Goal: Task Accomplishment & Management: Complete application form

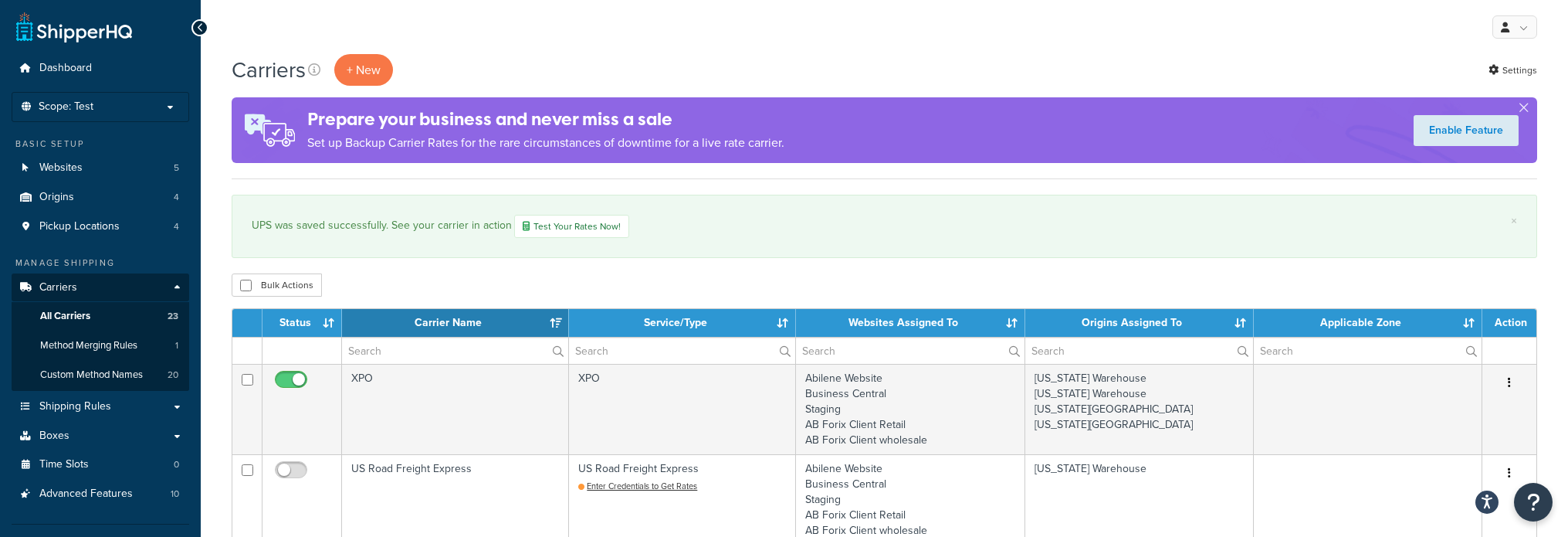
select select "15"
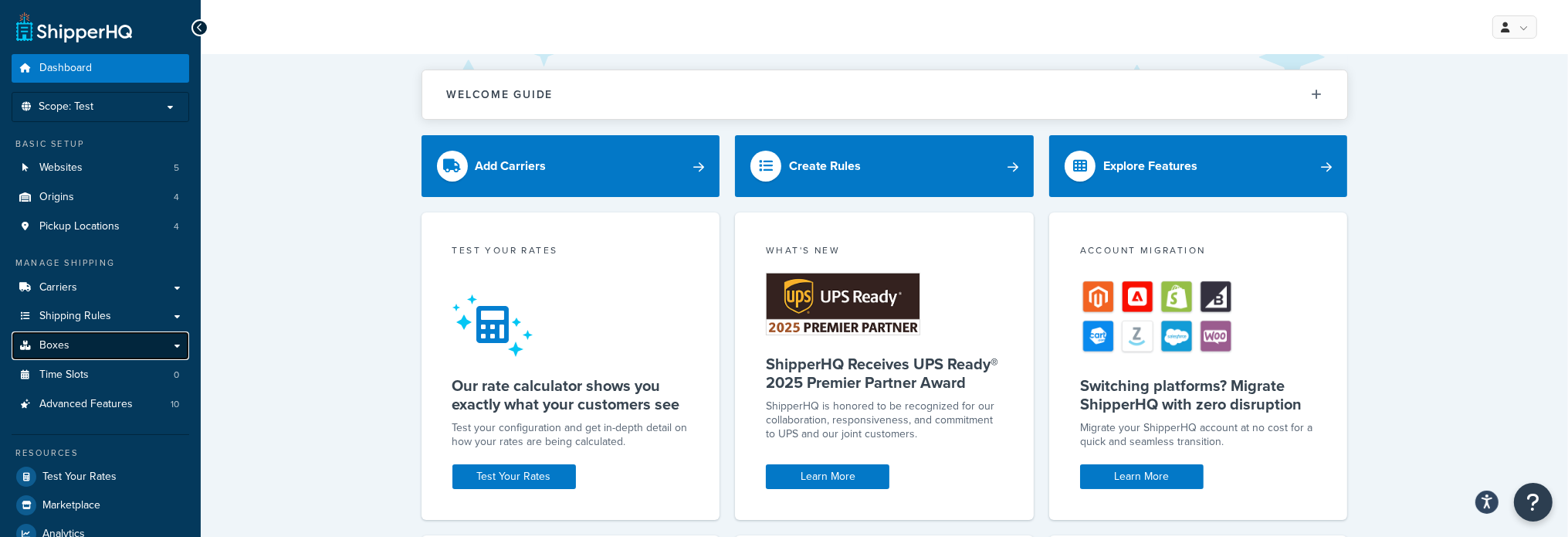
click at [65, 349] on span "Boxes" at bounding box center [54, 346] width 30 height 13
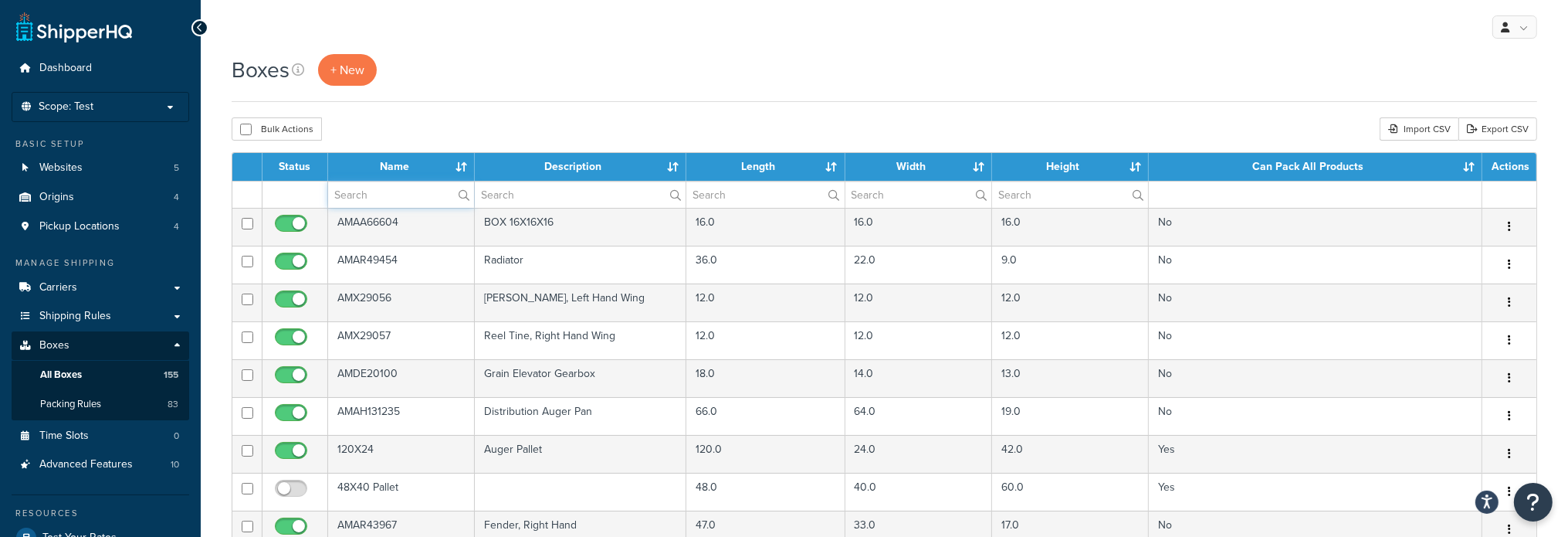
click at [398, 193] on input "text" at bounding box center [401, 194] width 146 height 26
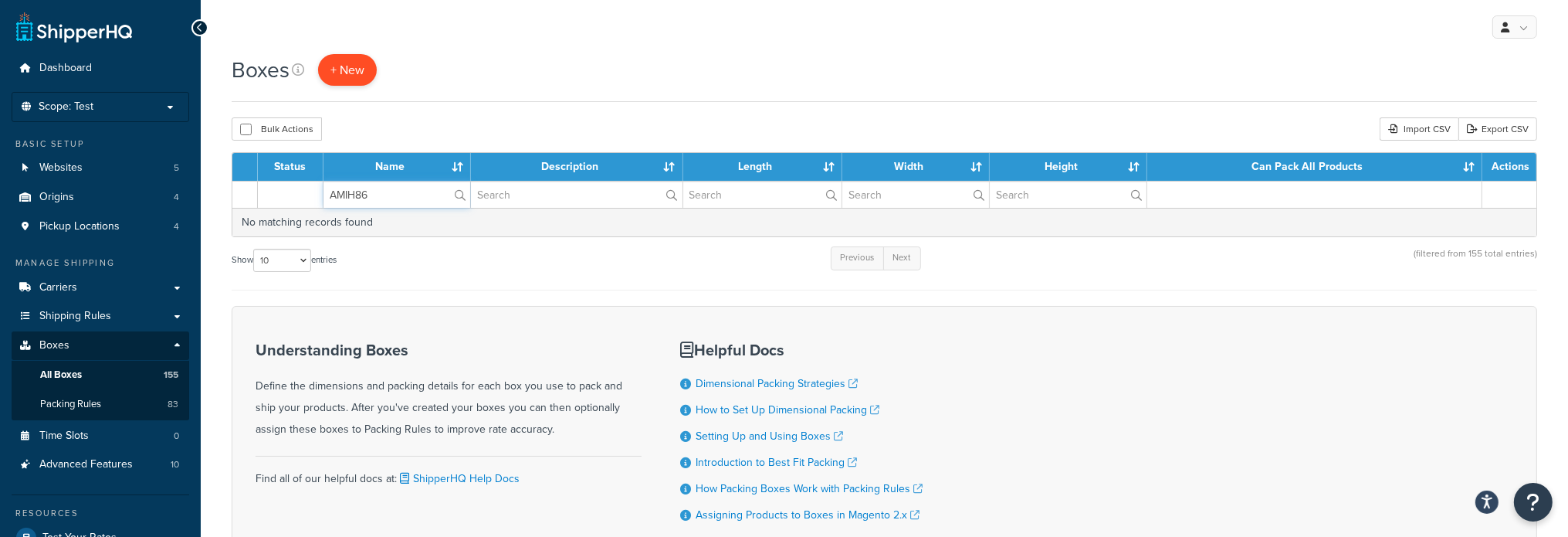
type input "AMIH86"
click at [355, 70] on span "+ New" at bounding box center [347, 70] width 34 height 18
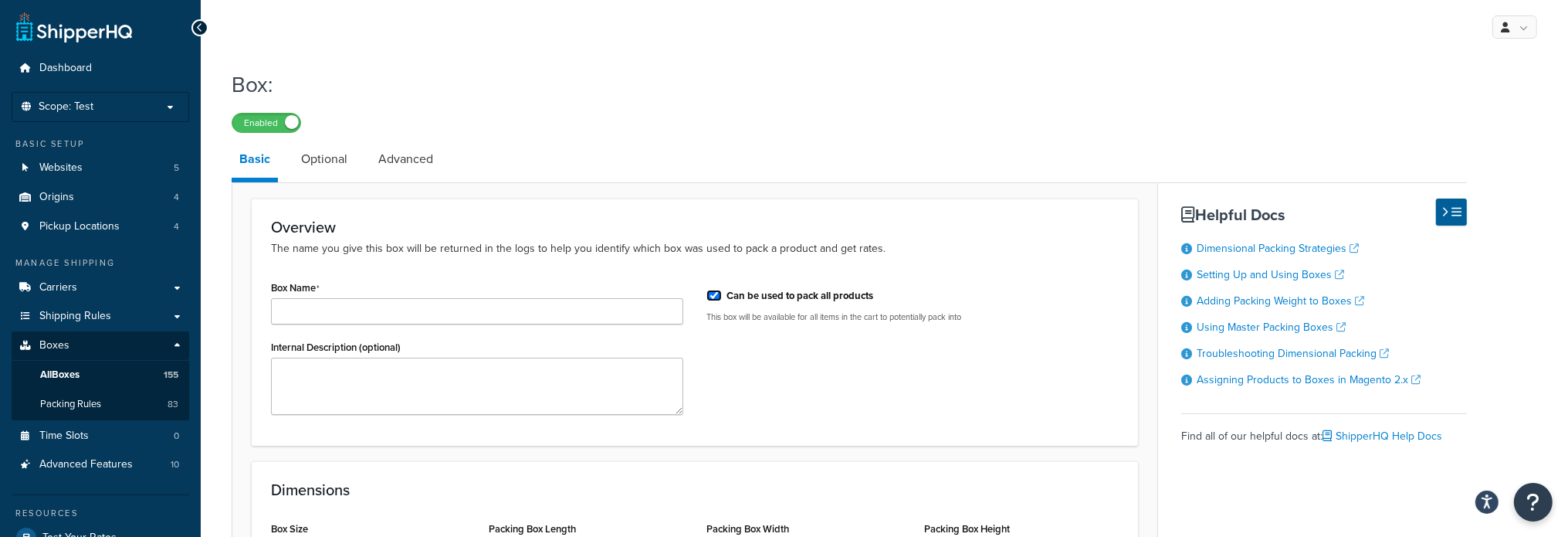
click at [710, 296] on input "Can be used to pack all products" at bounding box center [714, 296] width 15 height 12
checkbox input "false"
click at [458, 312] on input "Box Name" at bounding box center [477, 311] width 412 height 26
paste input "AMIH86UK"
type input "AMIH86UK"
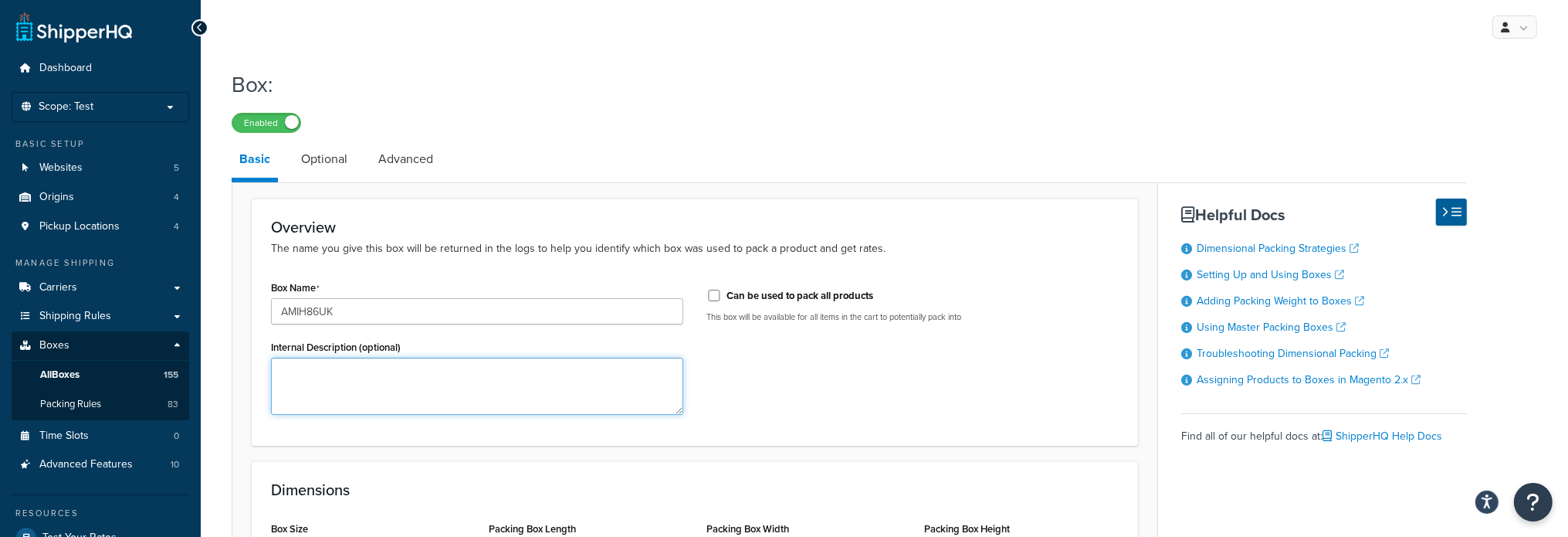
click at [411, 380] on textarea "Internal Description (optional)" at bounding box center [477, 387] width 412 height 58
paste textarea "Upholstery Kit, Black"
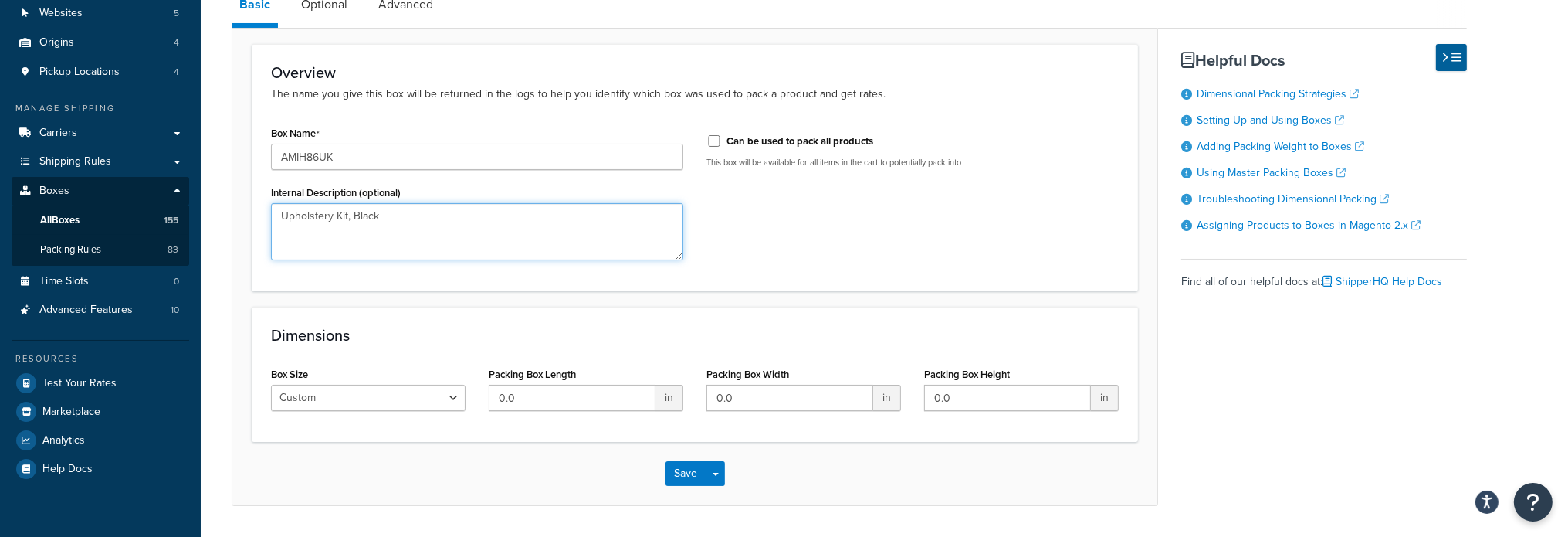
type textarea "Upholstery Kit, Black"
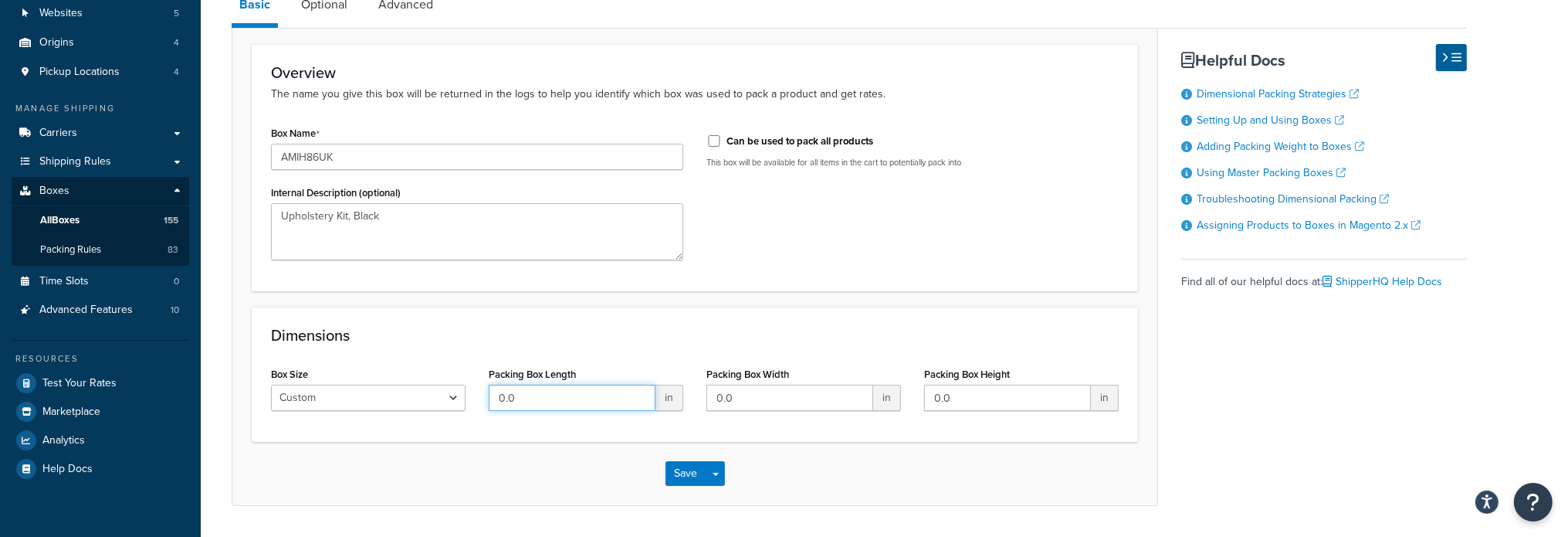
click at [563, 401] on input "0.0" at bounding box center [572, 398] width 167 height 26
click at [562, 401] on input "0.0" at bounding box center [572, 398] width 167 height 26
type input "55"
type input "38"
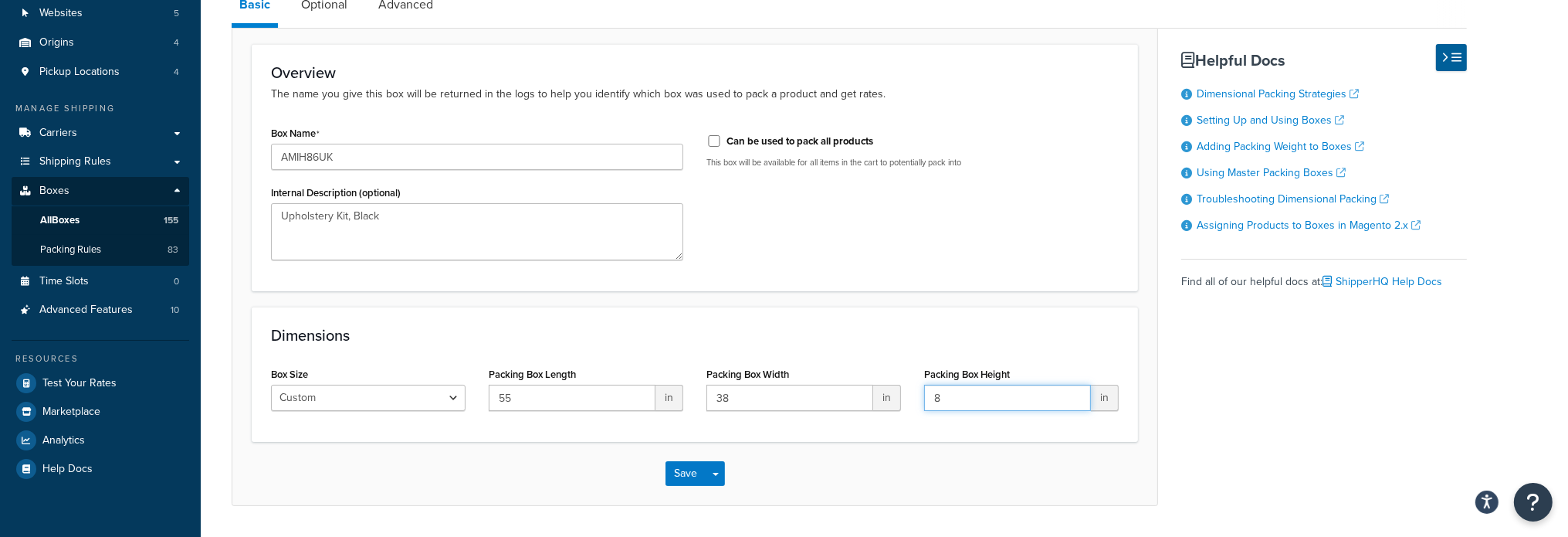
type input "8"
click at [692, 471] on button "Save" at bounding box center [687, 473] width 42 height 25
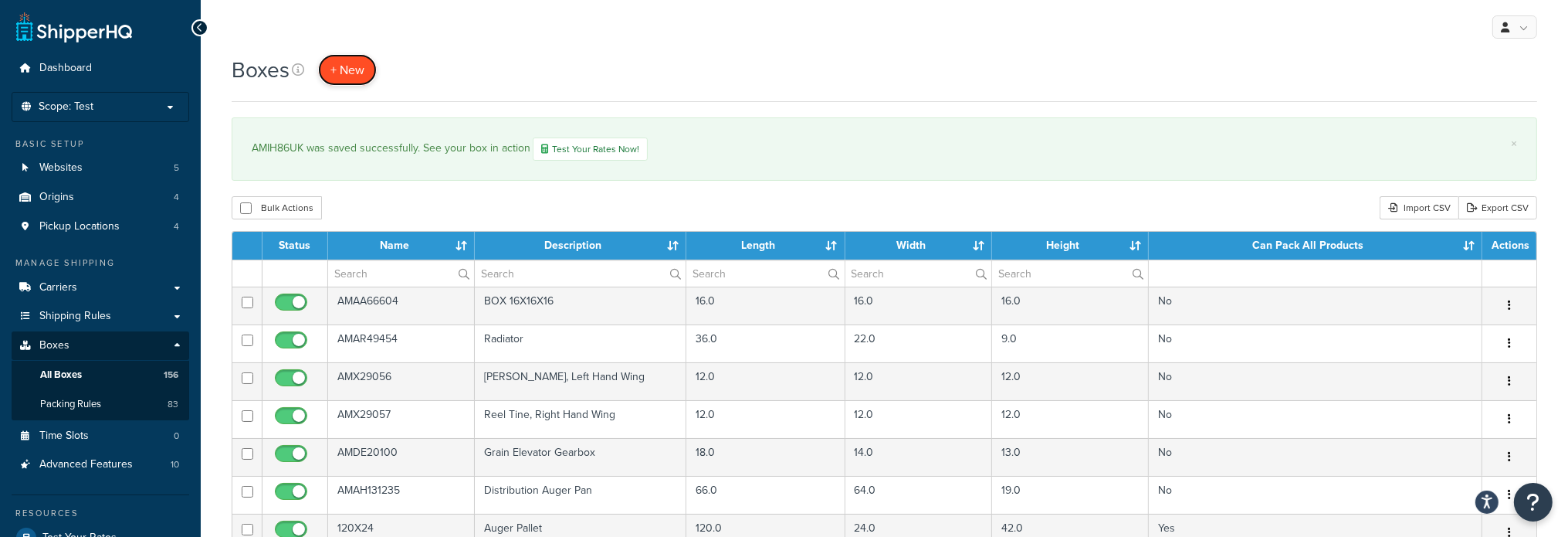
click at [334, 67] on span "+ New" at bounding box center [347, 70] width 34 height 18
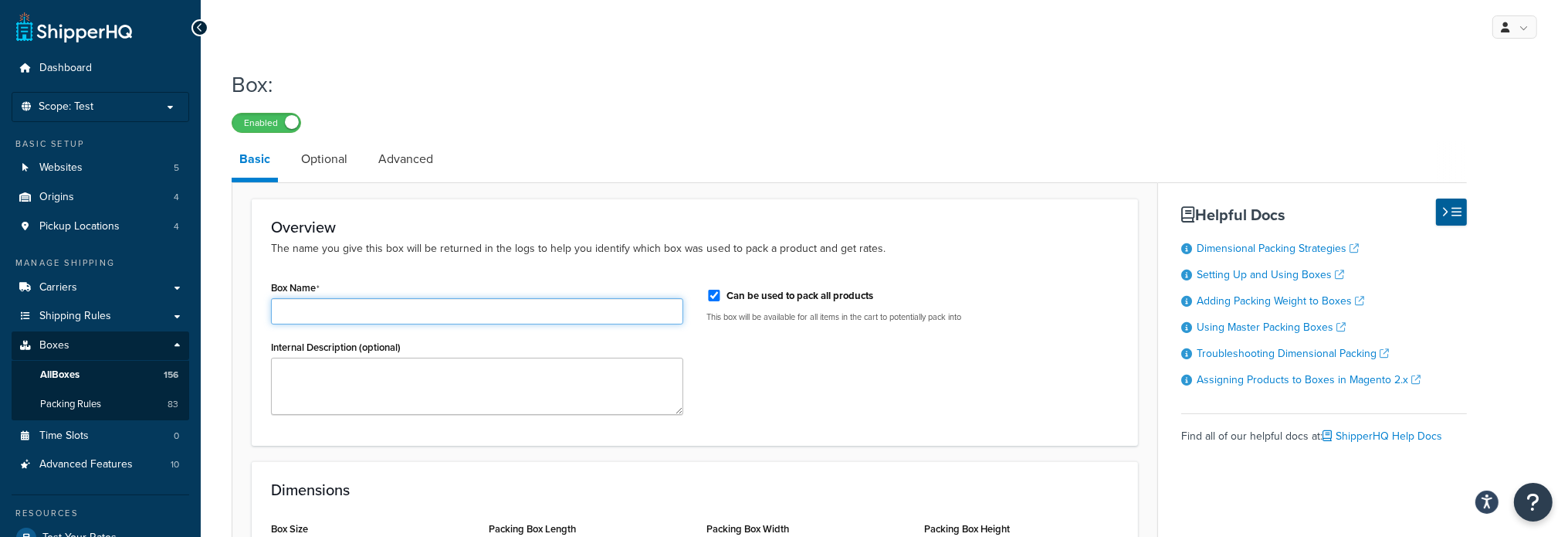
click at [465, 312] on input "Box Name" at bounding box center [477, 311] width 412 height 26
paste input "AMSS6084"
type input "AMSS6084"
click at [713, 302] on div "Can be used to pack all products" at bounding box center [913, 294] width 412 height 23
click at [716, 293] on input "Can be used to pack all products" at bounding box center [714, 296] width 15 height 12
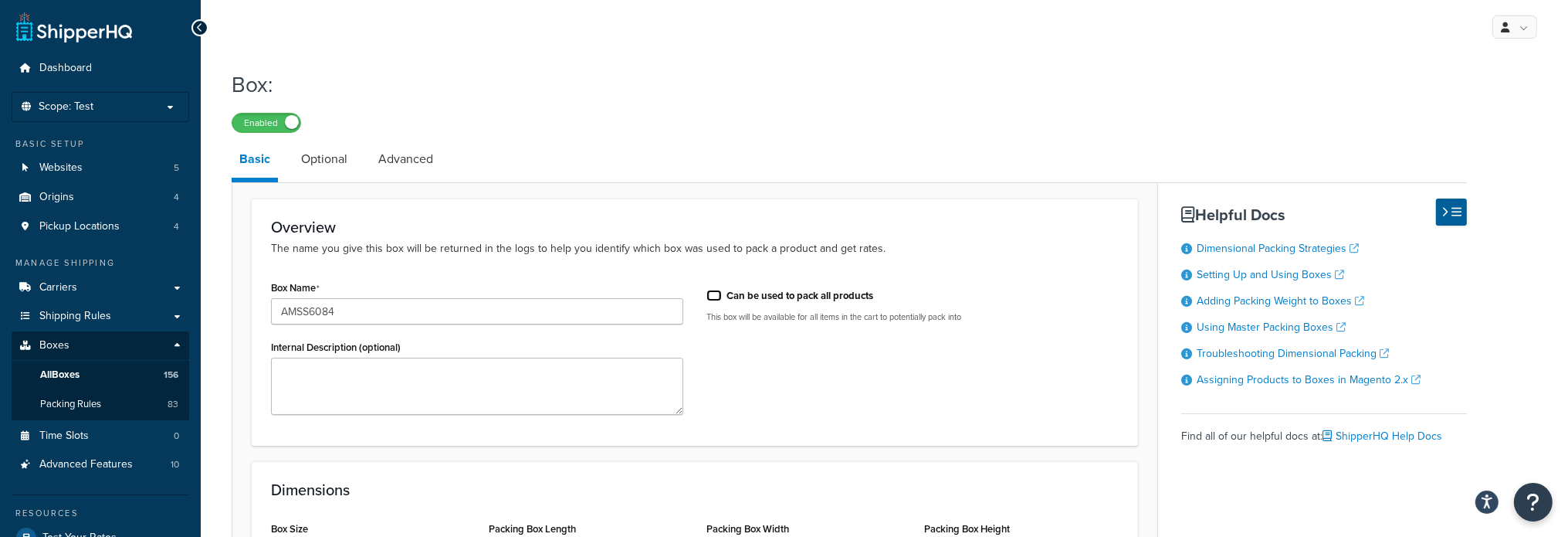
checkbox input "false"
click at [394, 376] on textarea "Internal Description (optional)" at bounding box center [477, 387] width 412 height 58
paste textarea "Suspension, Deluxe Air"
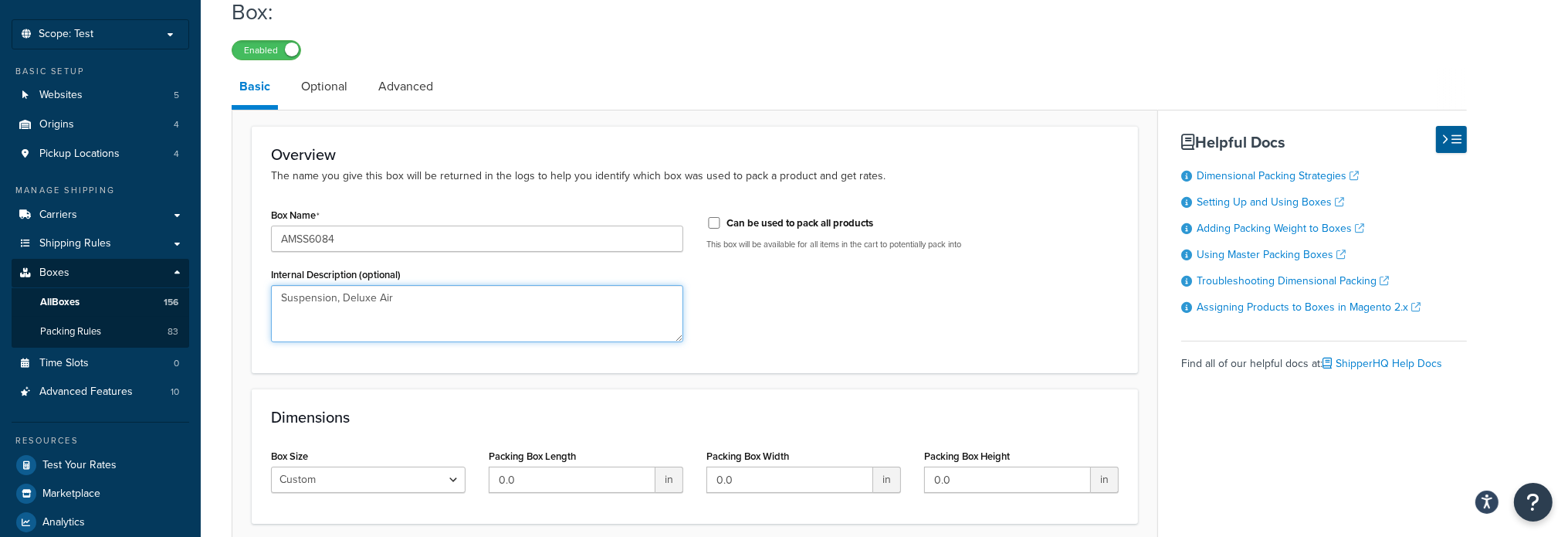
scroll to position [154, 0]
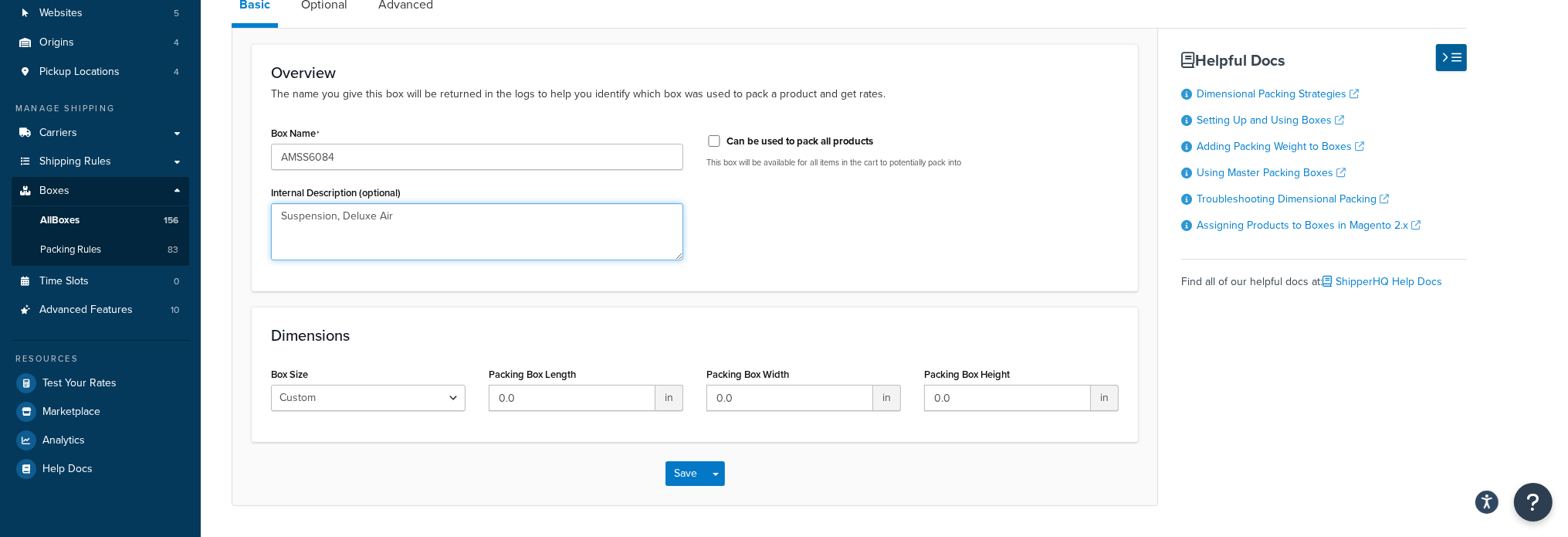
type textarea "Suspension, Deluxe Air"
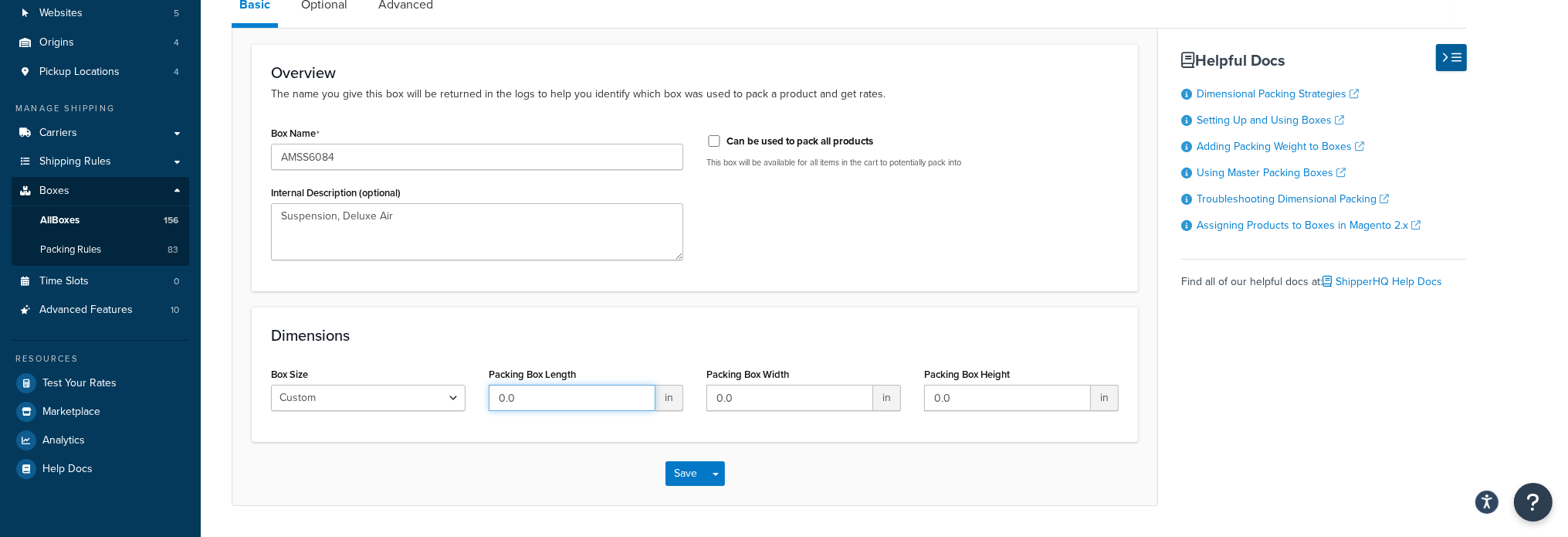
click at [565, 395] on input "0.0" at bounding box center [572, 398] width 167 height 26
click at [547, 406] on input "0.0" at bounding box center [572, 398] width 167 height 26
type input "21"
type input "19"
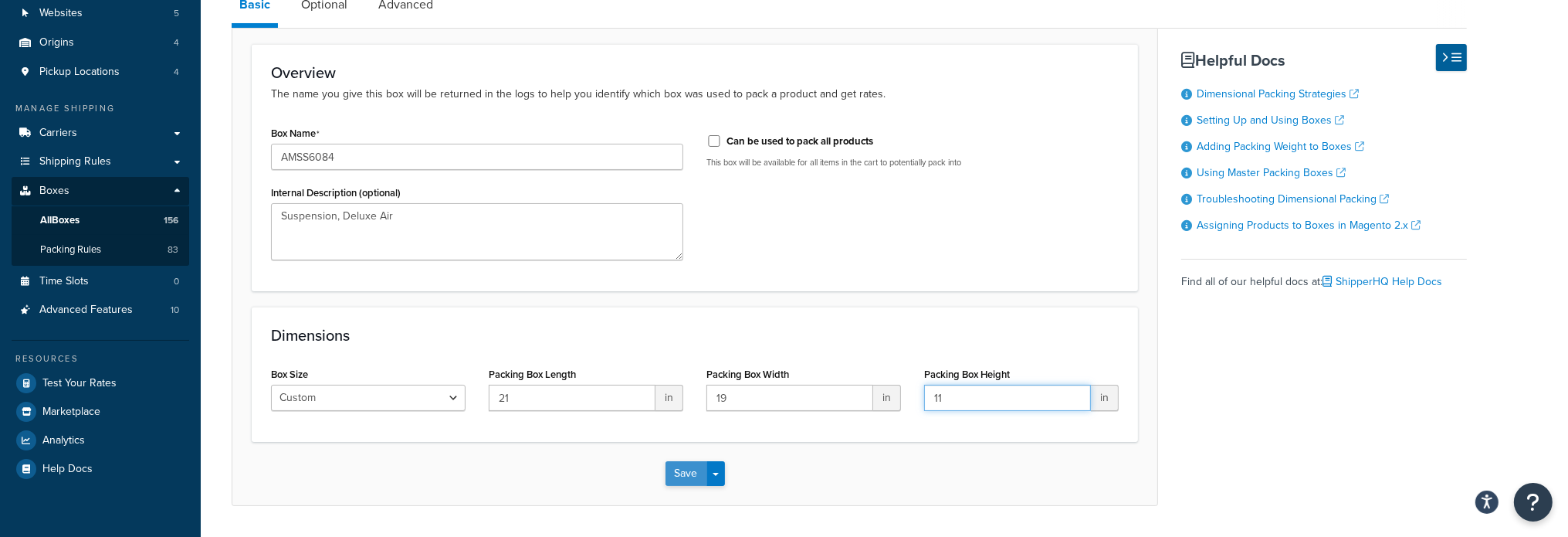
type input "11"
click at [695, 475] on button "Save" at bounding box center [687, 473] width 42 height 25
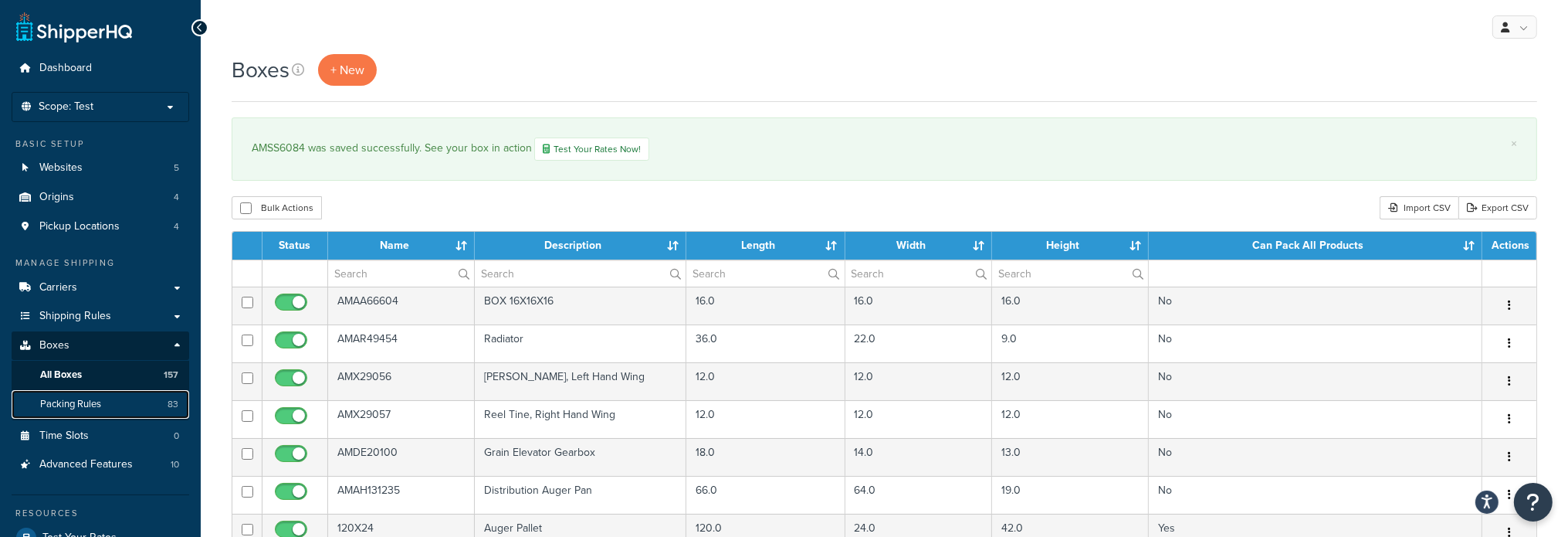
click at [89, 404] on span "Packing Rules" at bounding box center [70, 404] width 61 height 13
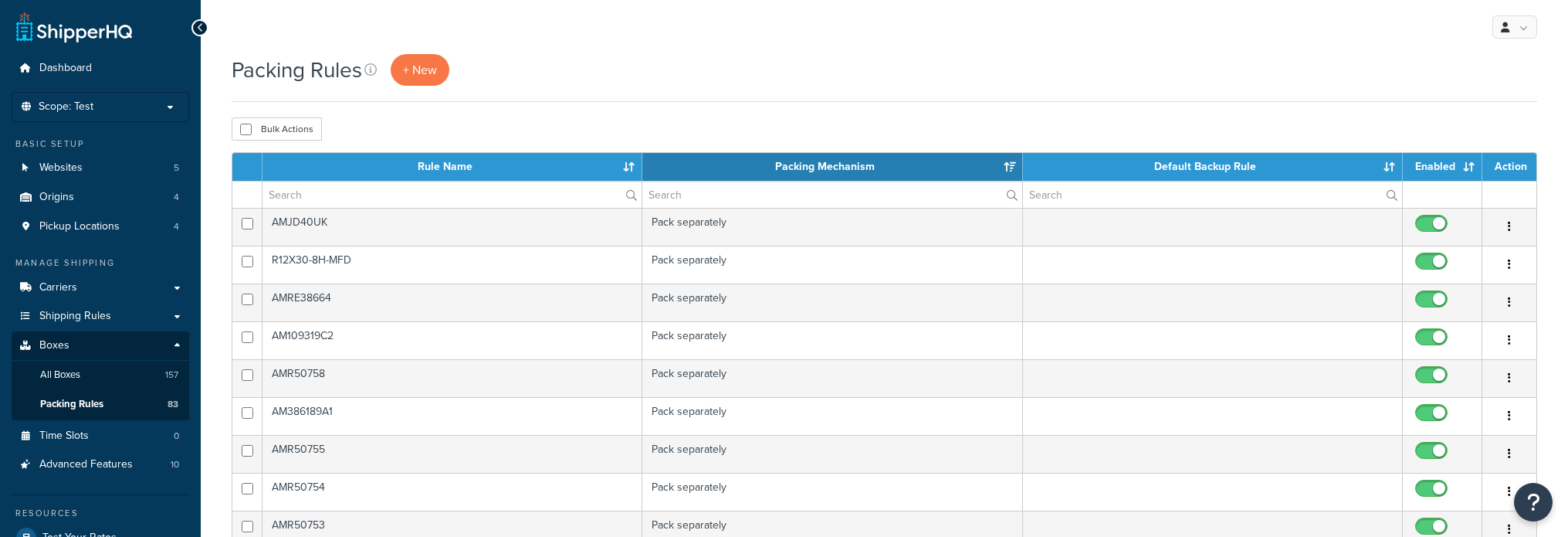
select select "15"
click at [407, 67] on span "+ New" at bounding box center [420, 70] width 34 height 18
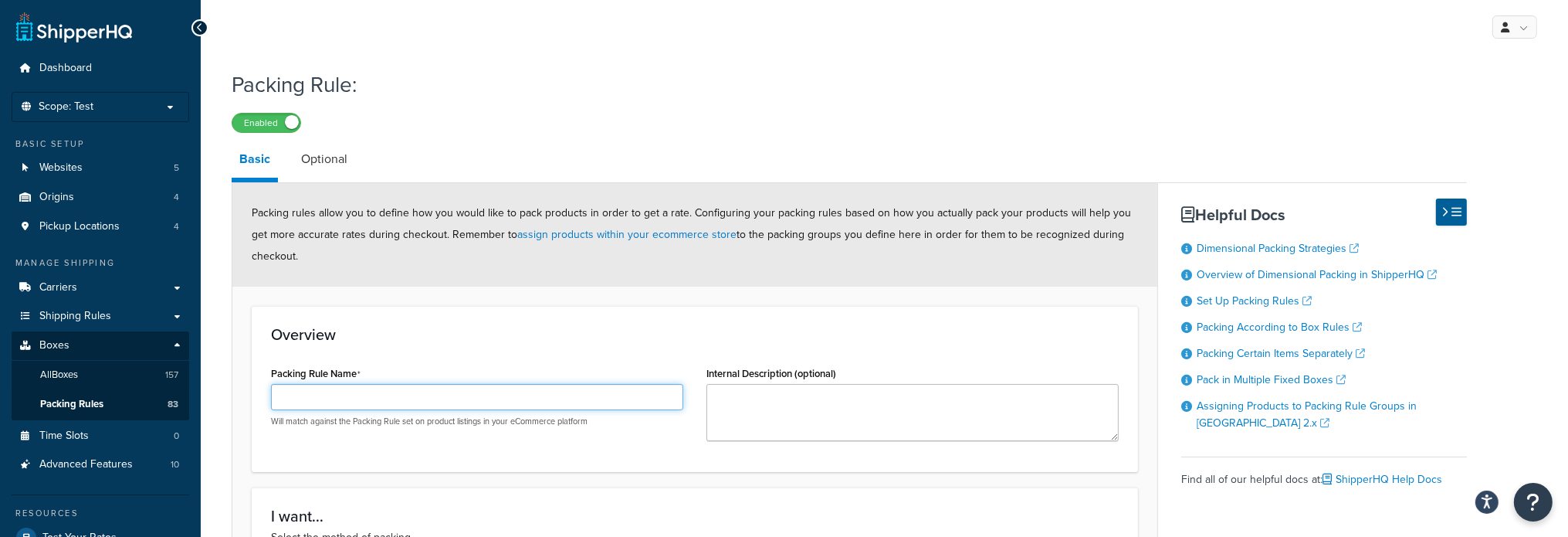
click at [314, 400] on input "Packing Rule Name" at bounding box center [477, 397] width 412 height 26
paste input "Suspension, Deluxe Air"
type input "Suspension, Deluxe Air"
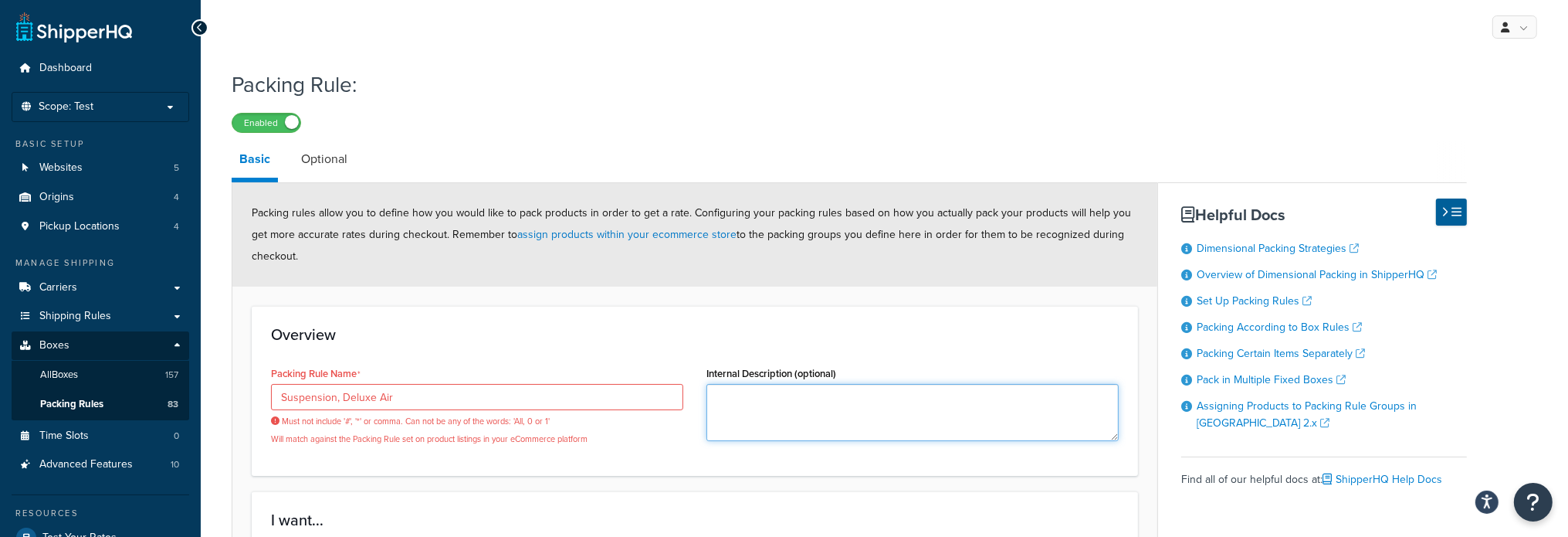
click at [742, 404] on textarea "Internal Description (optional)" at bounding box center [913, 413] width 412 height 58
paste textarea "Suspension, Deluxe Air"
type textarea "Suspension, Deluxe Air"
click at [407, 412] on div "Suspension, Deluxe Air Must not include '#', '*' or comma. Can not be any of th…" at bounding box center [477, 415] width 412 height 61
click at [408, 402] on input "Suspension, Deluxe Air" at bounding box center [477, 397] width 412 height 26
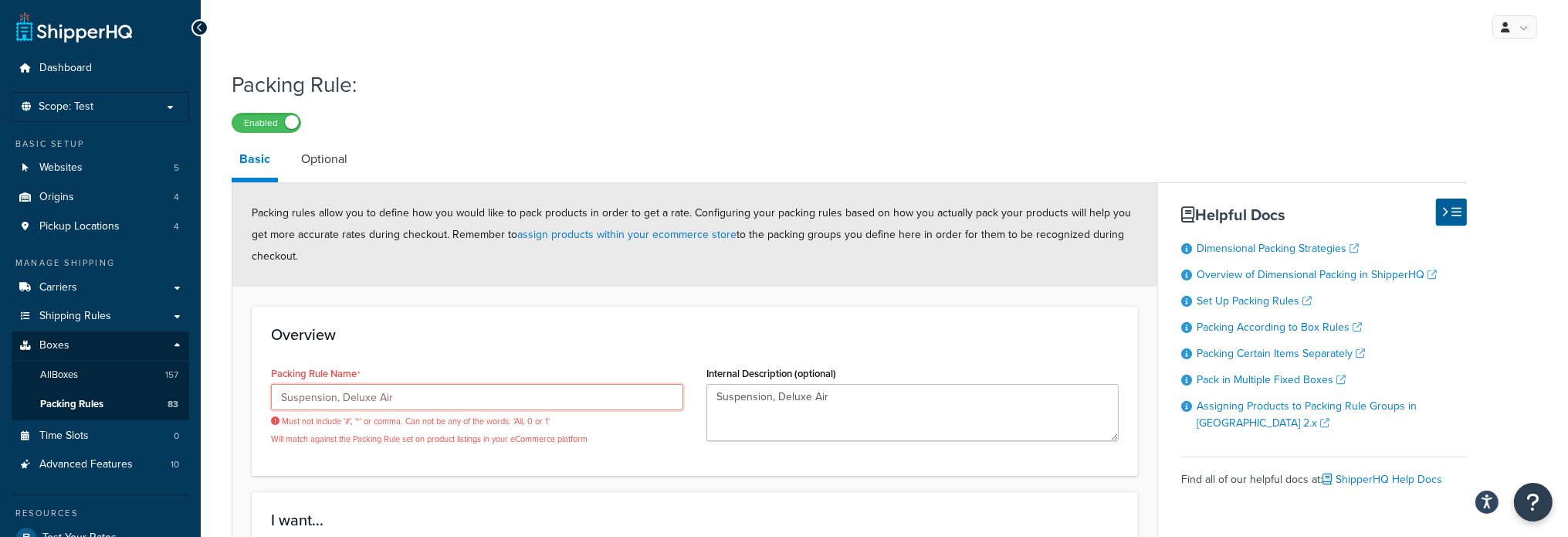
click at [408, 402] on input "Suspension, Deluxe Air" at bounding box center [477, 397] width 412 height 26
paste input "AMSS6084"
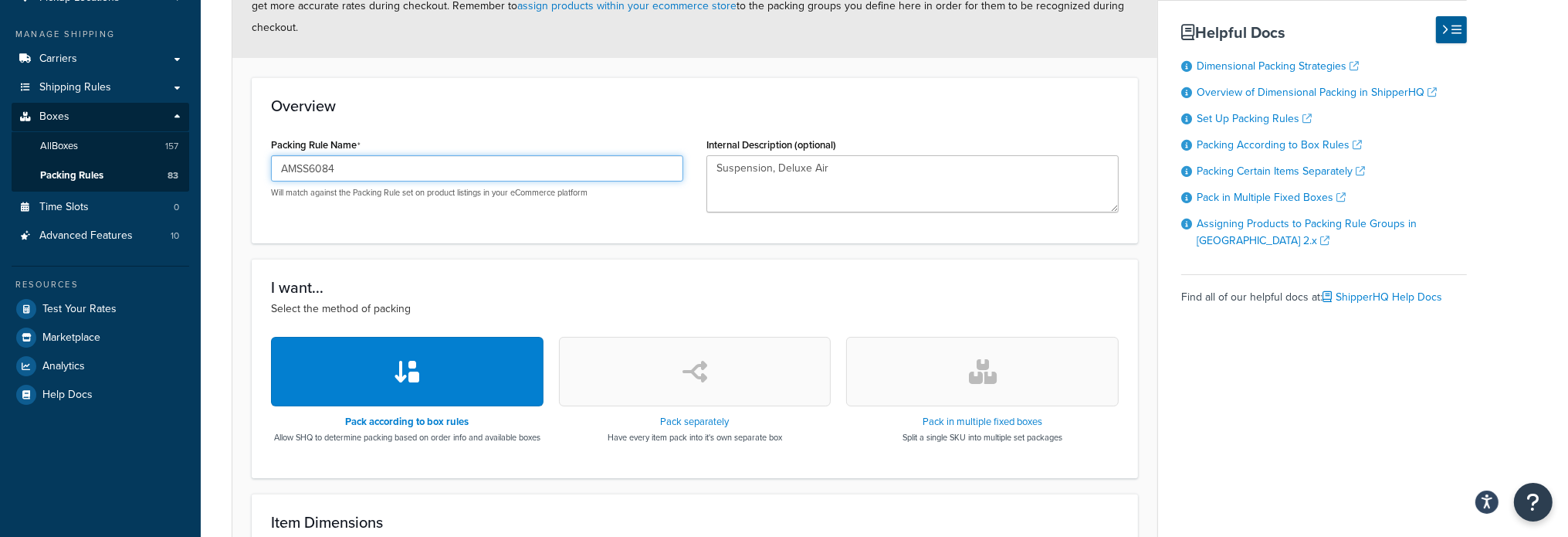
scroll to position [232, 0]
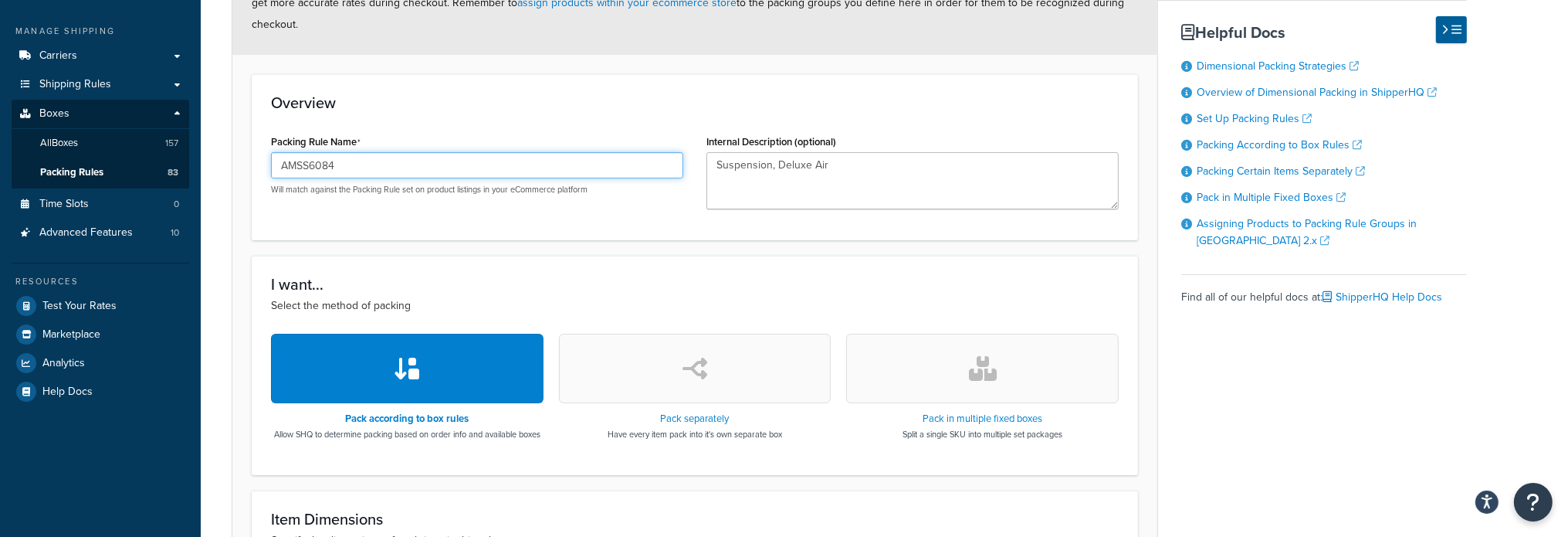
type input "AMSS6084"
click at [687, 392] on button "button" at bounding box center [695, 368] width 272 height 70
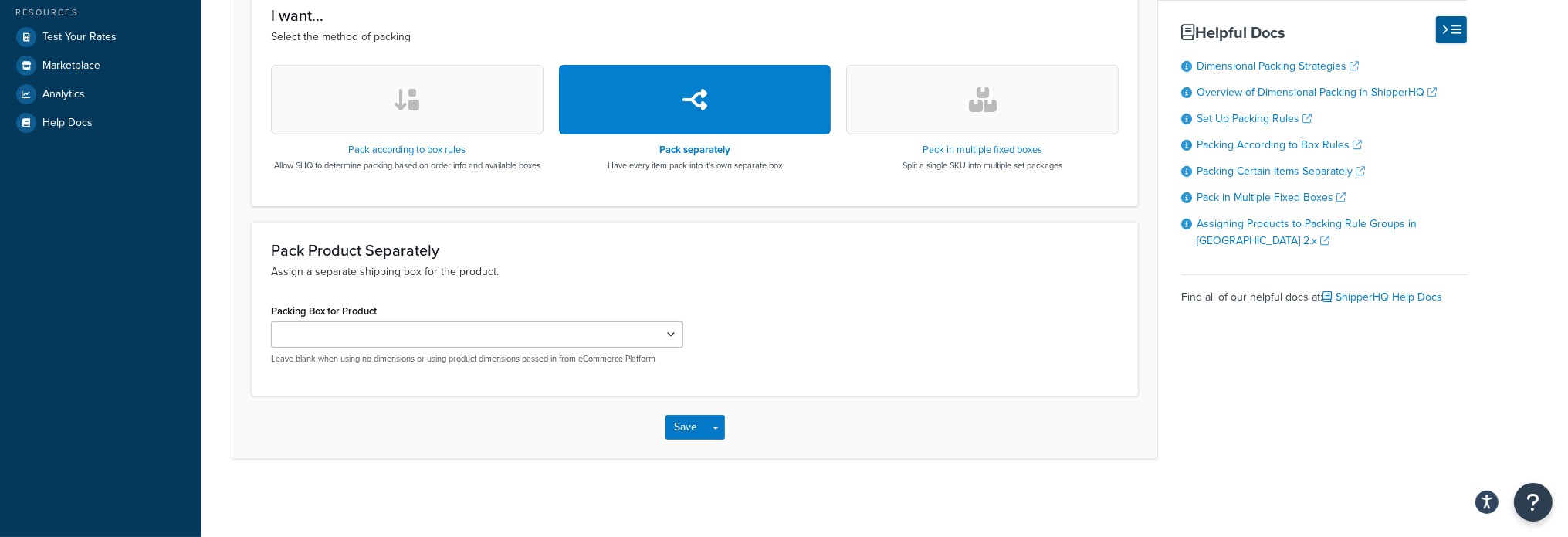
scroll to position [513, 0]
click at [669, 333] on select "AMAA66604 AMAR49454 AMX29056 AMX29057 AMDE20100 AMAH131235 AMAR43967 AMAR43968 …" at bounding box center [477, 334] width 412 height 26
select select "736935"
click at [271, 321] on select "AMAA66604 AMAR49454 AMX29056 AMX29057 AMDE20100 AMAH131235 AMAR43967 AMAR43968 …" at bounding box center [477, 334] width 412 height 26
click at [692, 419] on button "Save" at bounding box center [687, 427] width 42 height 25
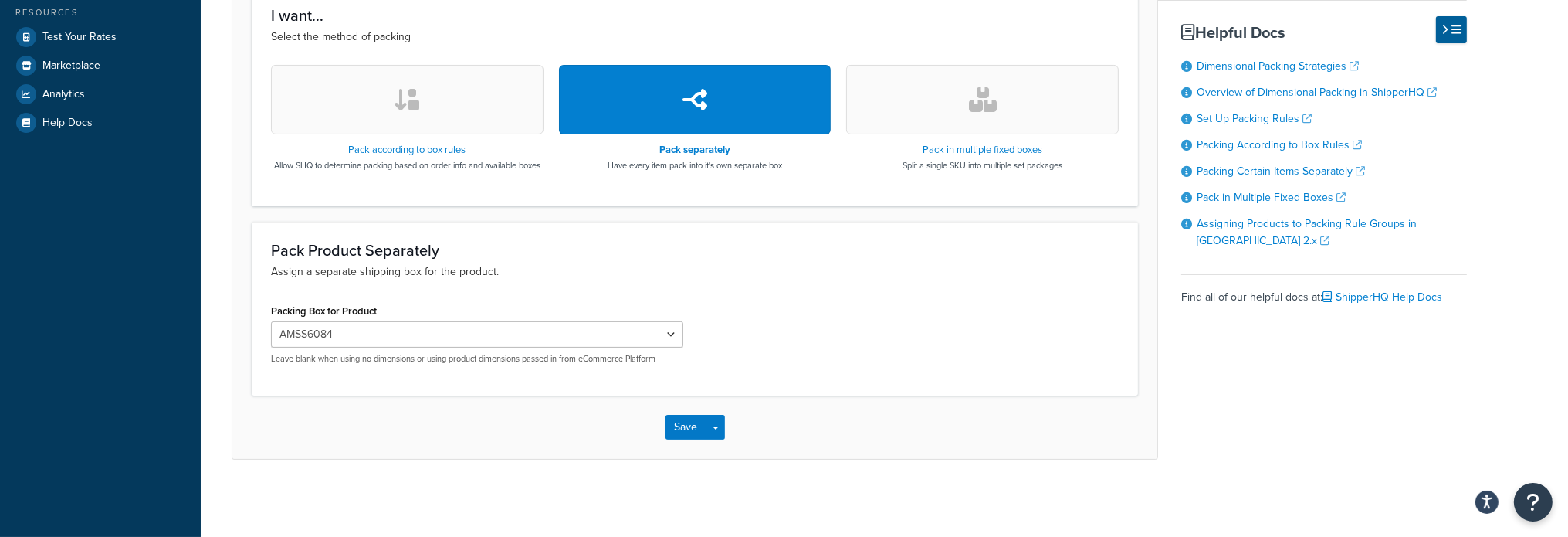
scroll to position [0, 0]
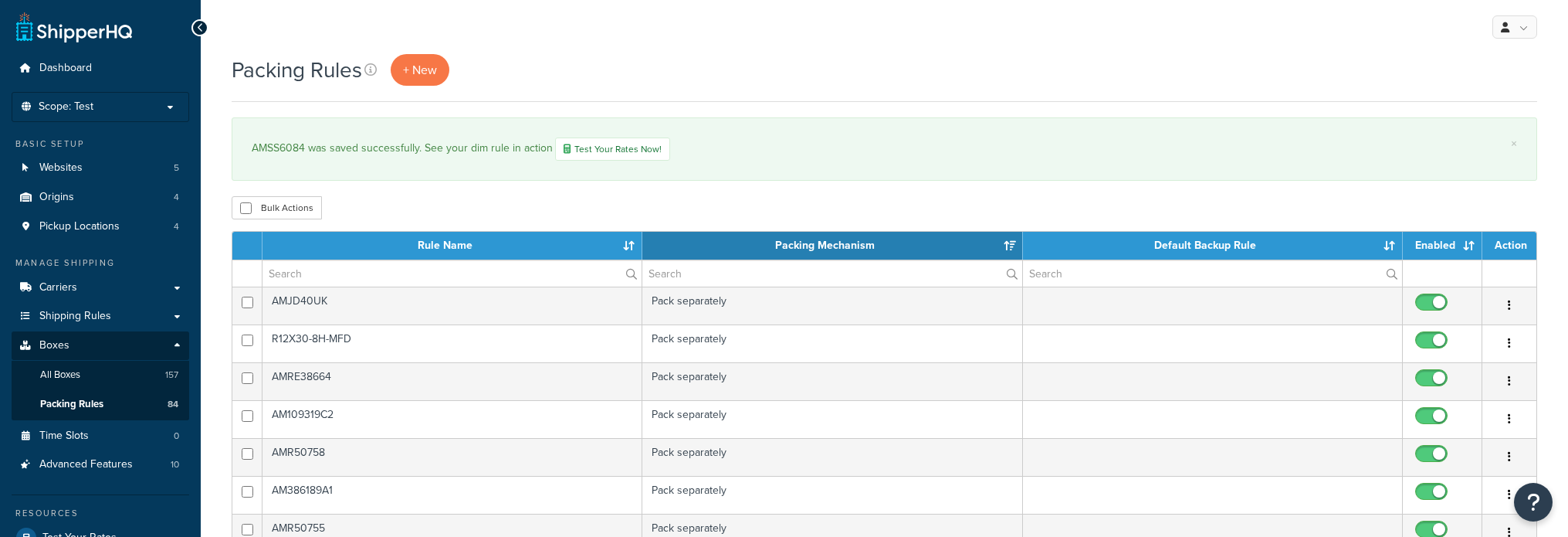
select select "15"
click at [430, 76] on span "+ New" at bounding box center [420, 70] width 34 height 18
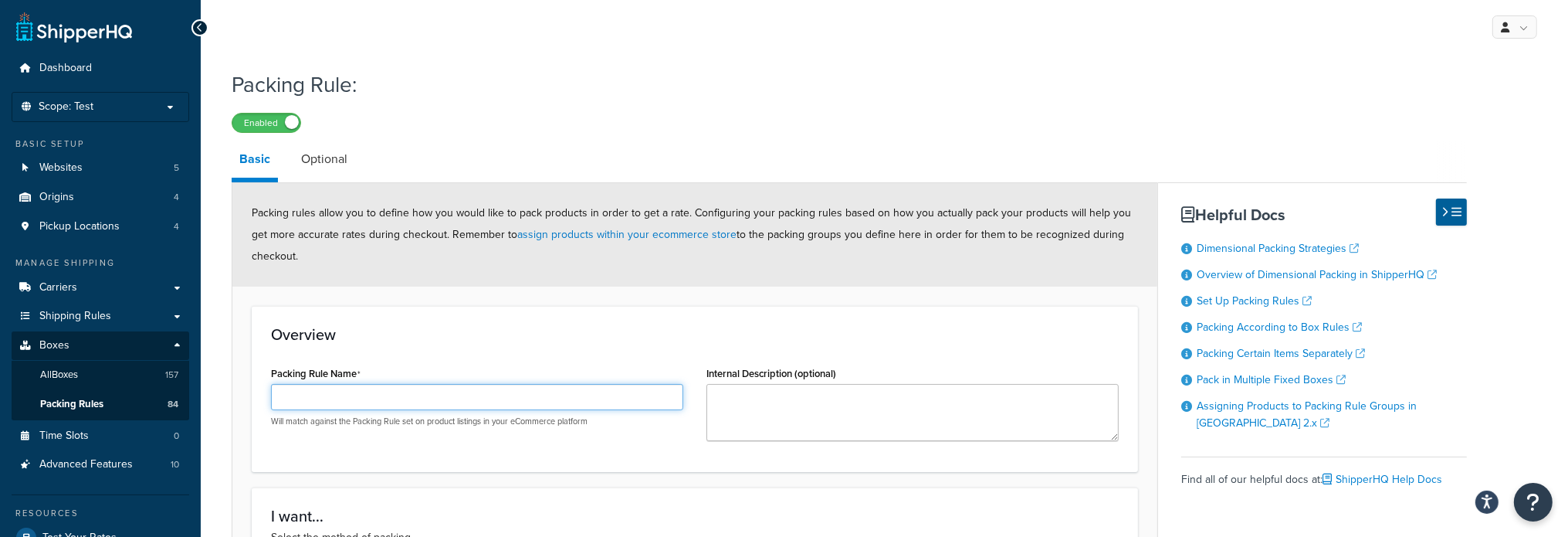
click at [319, 399] on input "Packing Rule Name" at bounding box center [477, 397] width 412 height 26
paste input "AMIH86UK"
type input "AMIH86UK"
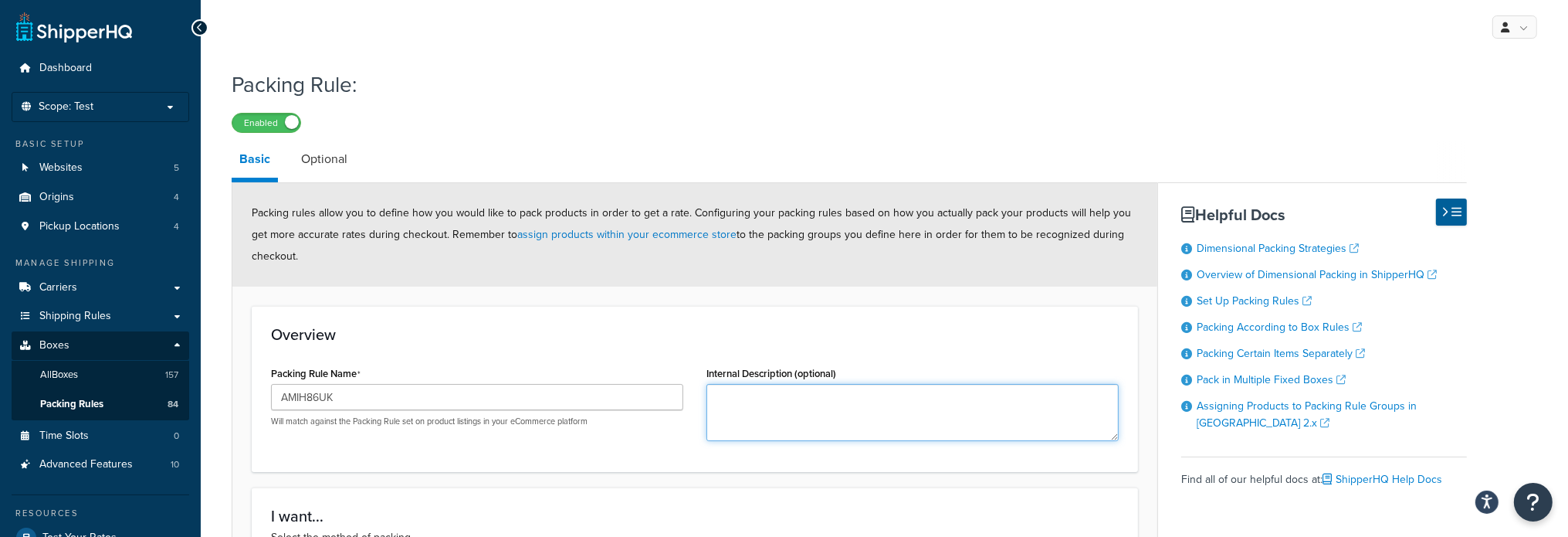
click at [766, 407] on textarea "Internal Description (optional)" at bounding box center [913, 413] width 412 height 58
paste textarea "Upholstery Kit, Black"
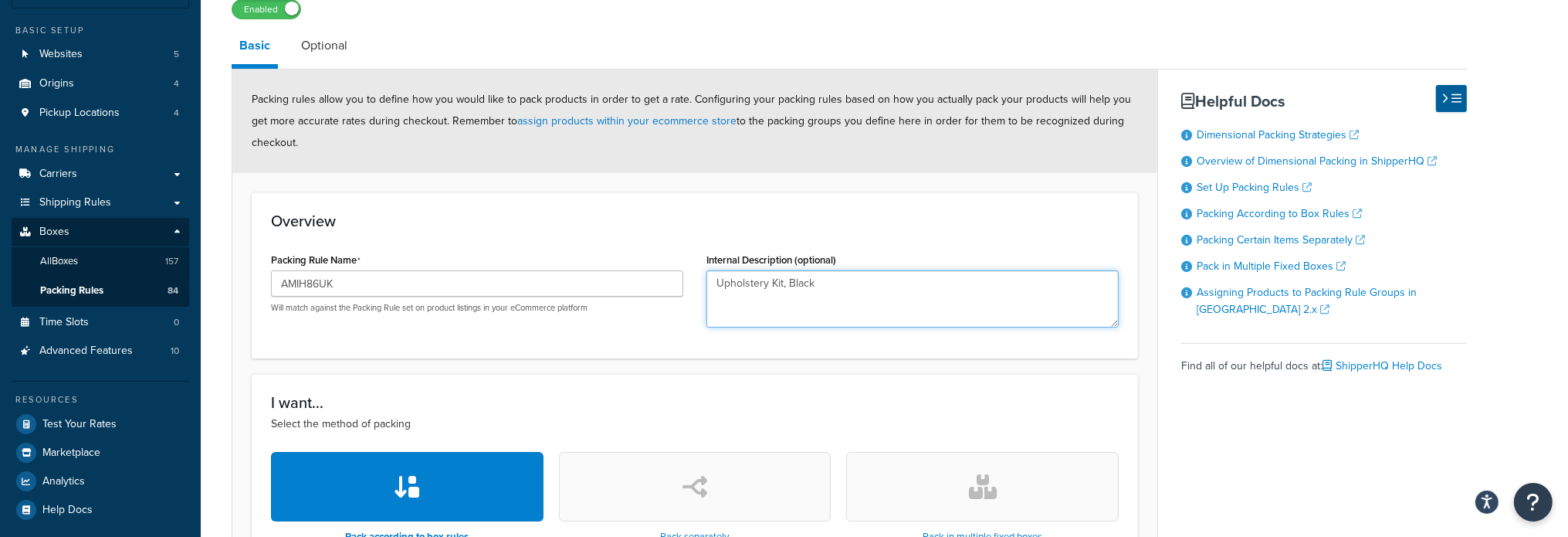
scroll to position [154, 0]
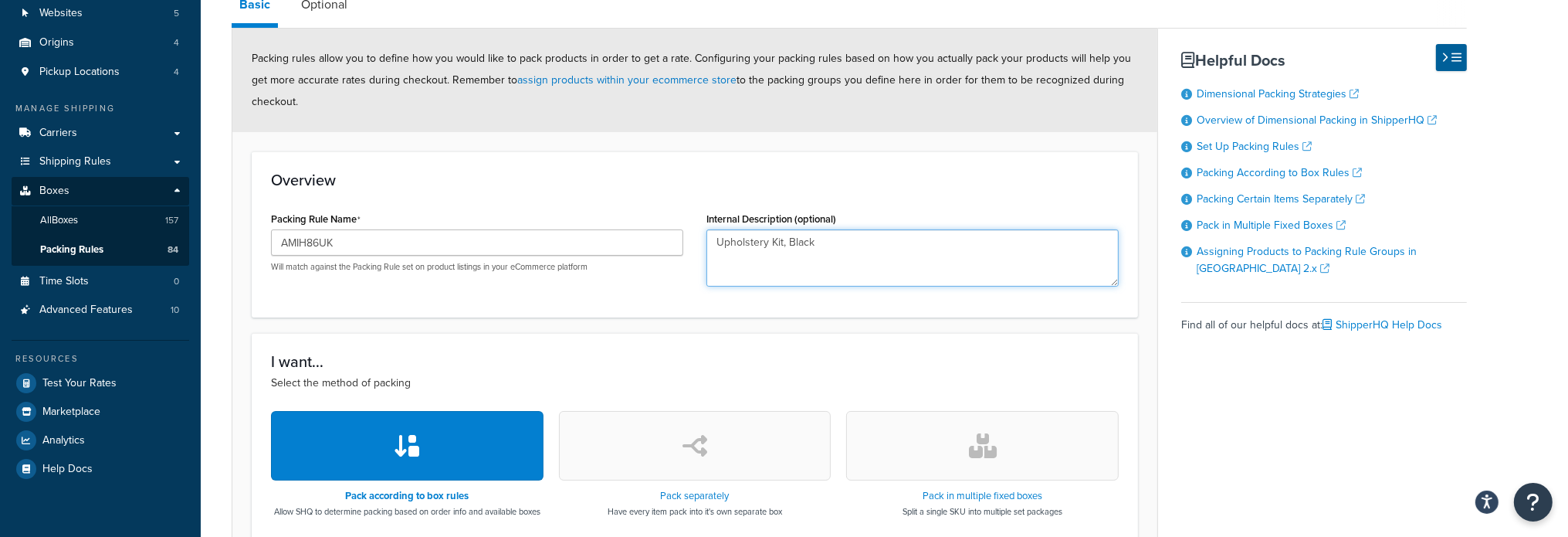
type textarea "Upholstery Kit, Black"
click at [692, 438] on button "button" at bounding box center [695, 446] width 272 height 70
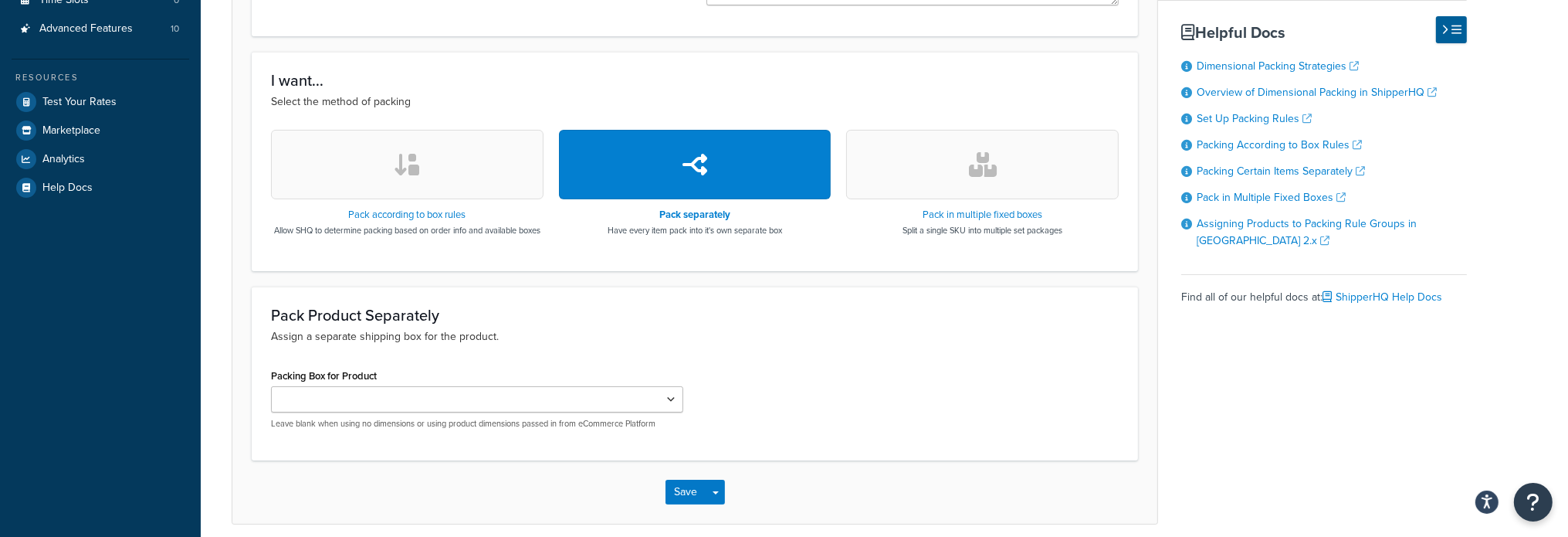
scroll to position [463, 0]
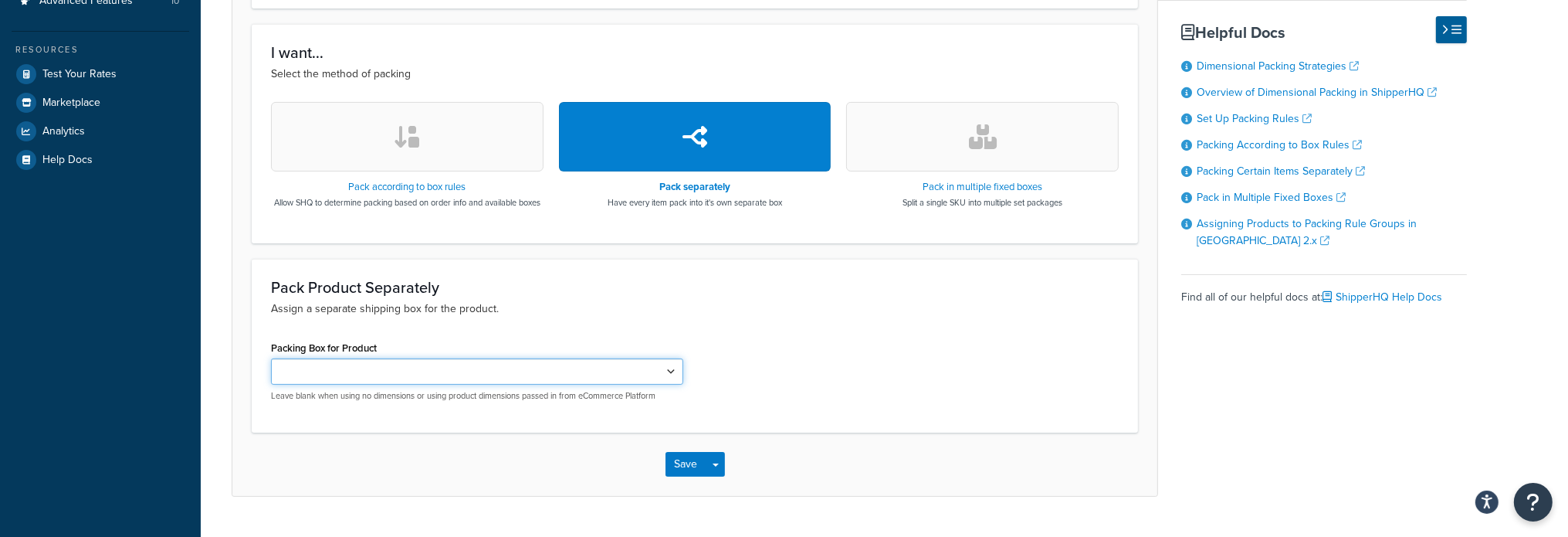
drag, startPoint x: 665, startPoint y: 387, endPoint x: 655, endPoint y: 386, distance: 10.0
click at [665, 385] on select "AMAA66604 AMAR49454 AMX29056 AMX29057 AMDE20100 AMAH131235 AMAR43967 AMAR43968 …" at bounding box center [477, 372] width 412 height 26
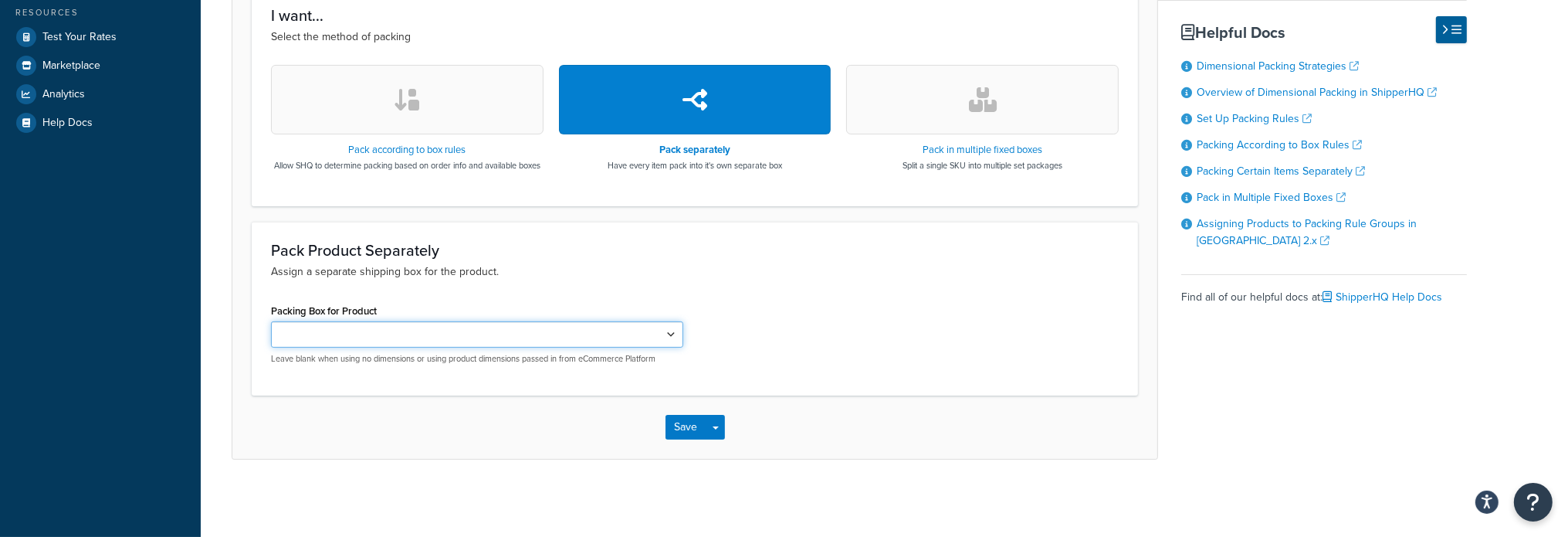
scroll to position [513, 0]
click at [672, 332] on select "AMAA66604 AMAR49454 AMX29056 AMX29057 AMDE20100 AMAH131235 AMAR43967 AMAR43968 …" at bounding box center [477, 334] width 412 height 26
select select "736934"
click at [271, 321] on select "AMAA66604 AMAR49454 AMX29056 AMX29057 AMDE20100 AMAH131235 AMAR43967 AMAR43968 …" at bounding box center [477, 334] width 412 height 26
click at [690, 426] on button "Save" at bounding box center [687, 427] width 42 height 25
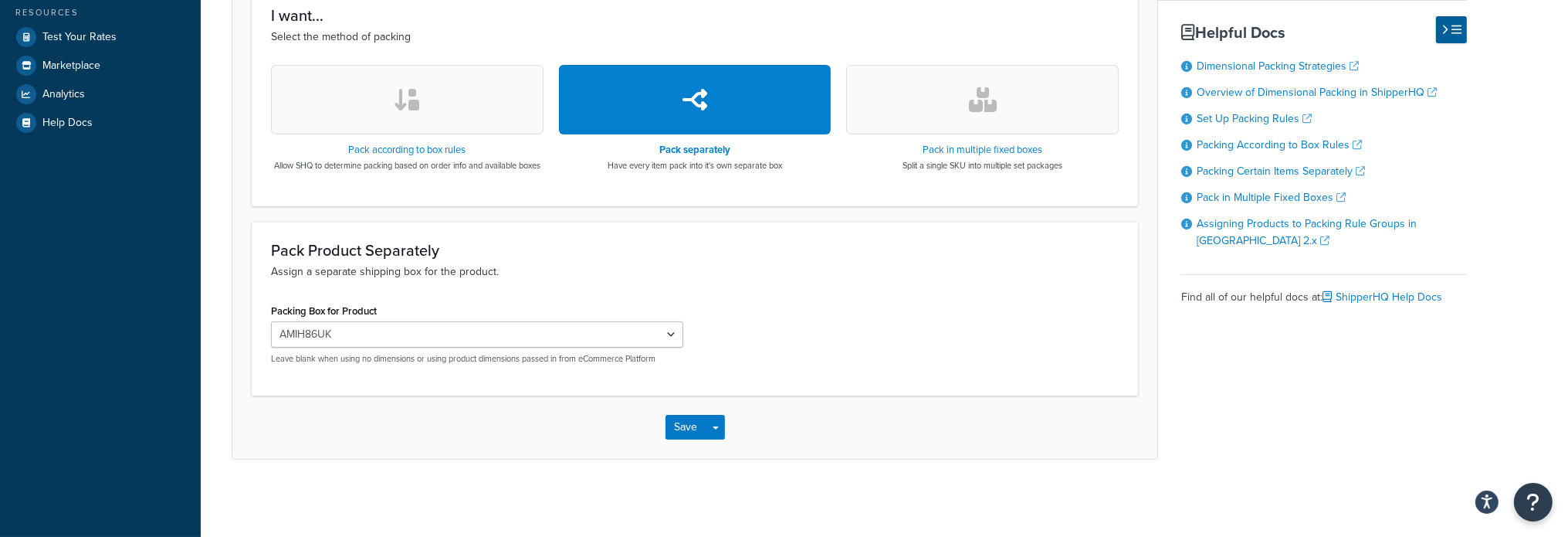
scroll to position [0, 0]
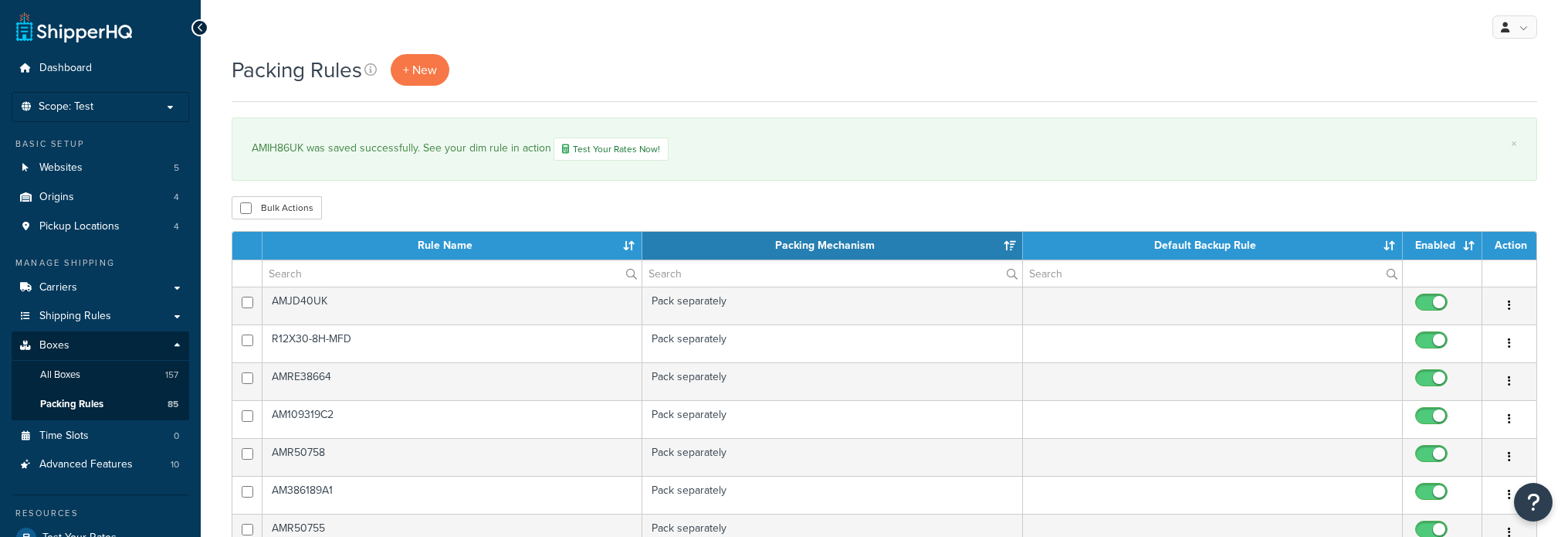
select select "15"
click at [74, 294] on span "Carriers" at bounding box center [57, 288] width 38 height 13
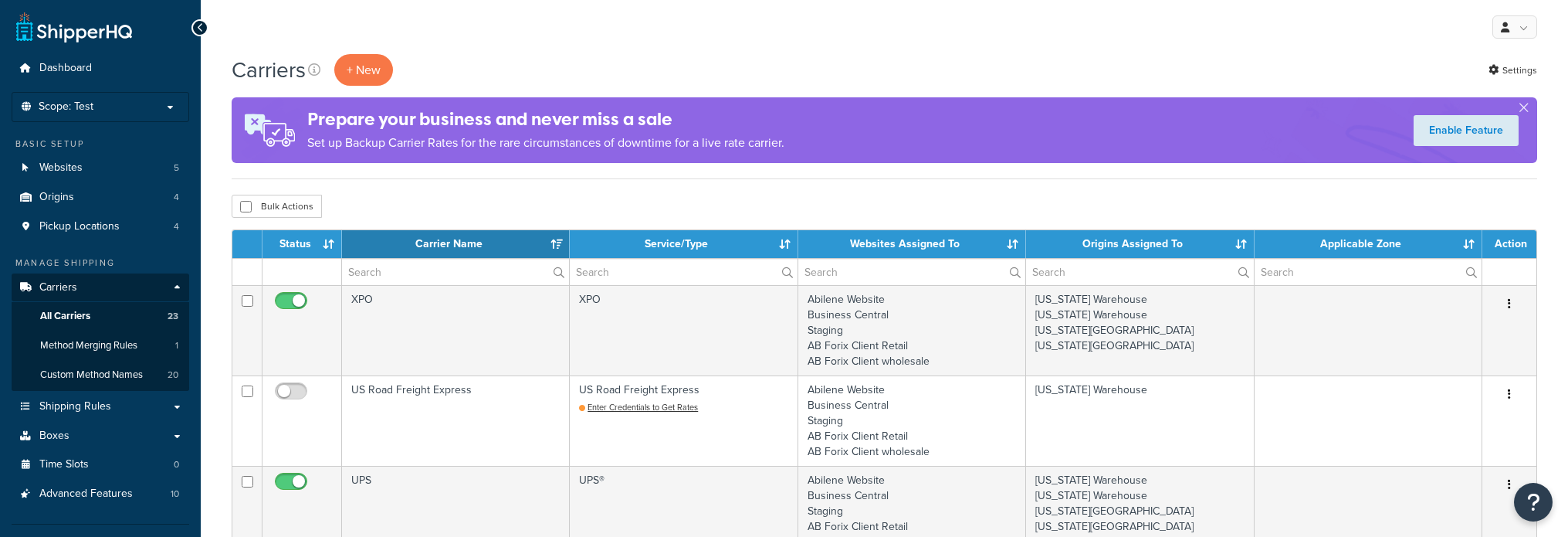
select select "15"
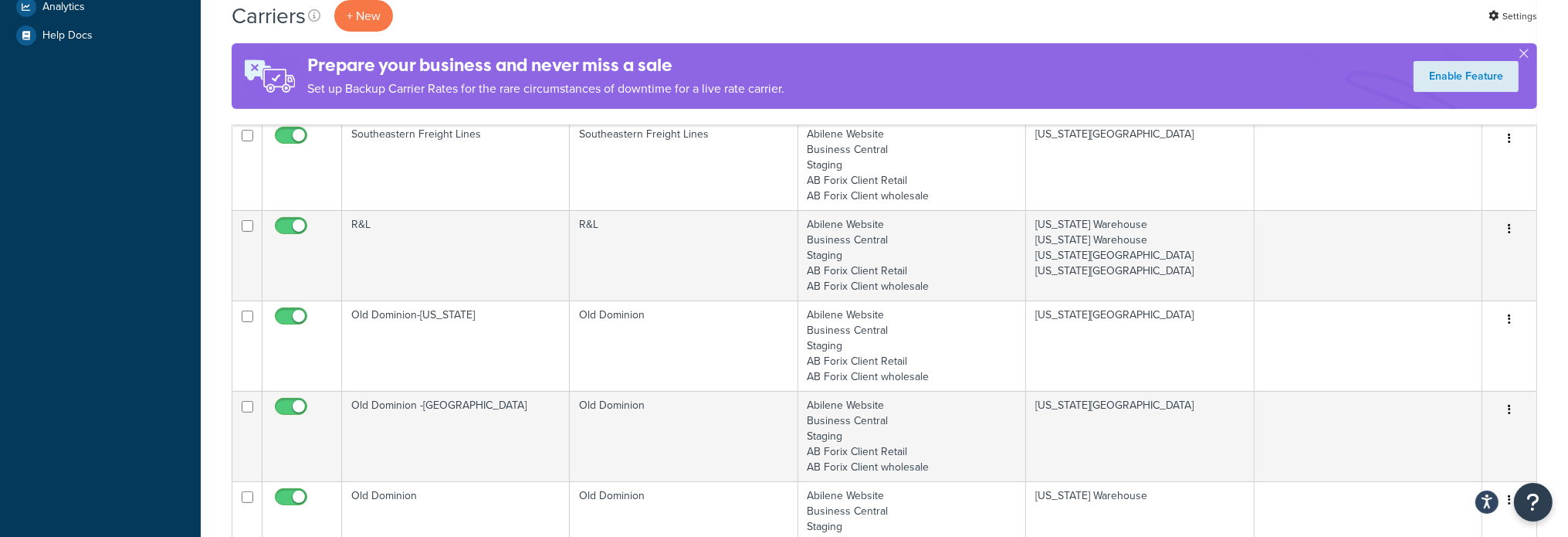
scroll to position [619, 0]
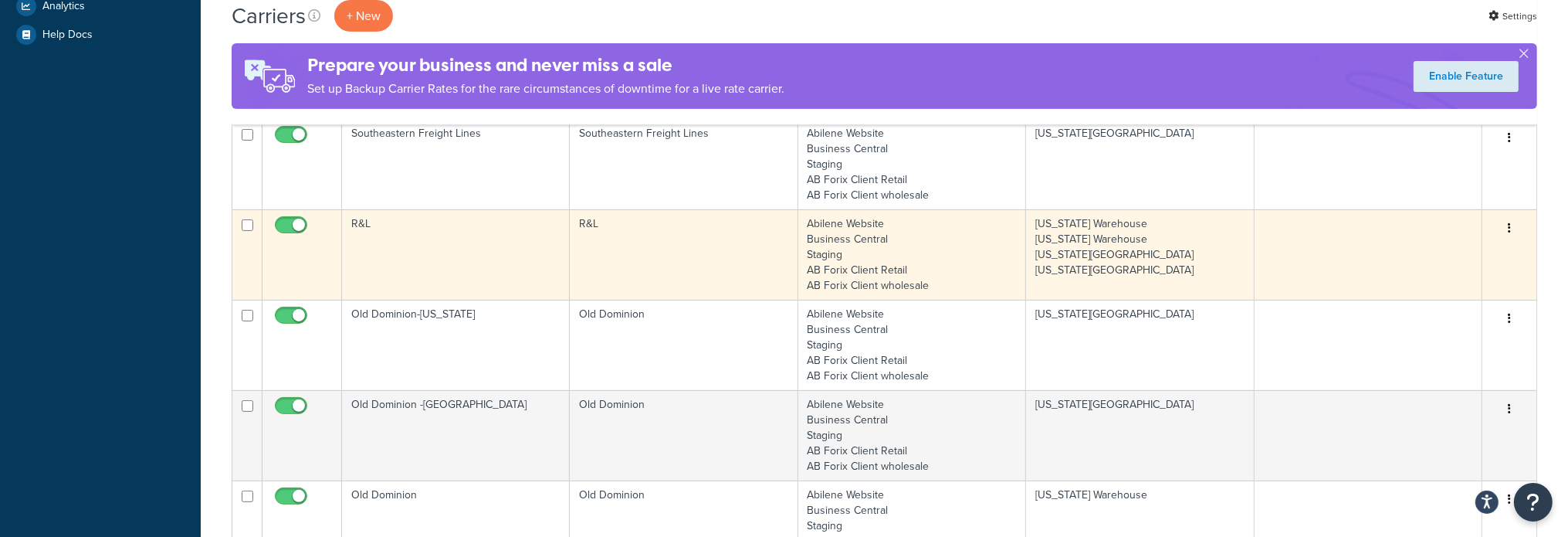
click at [356, 225] on td "R&L" at bounding box center [455, 254] width 228 height 90
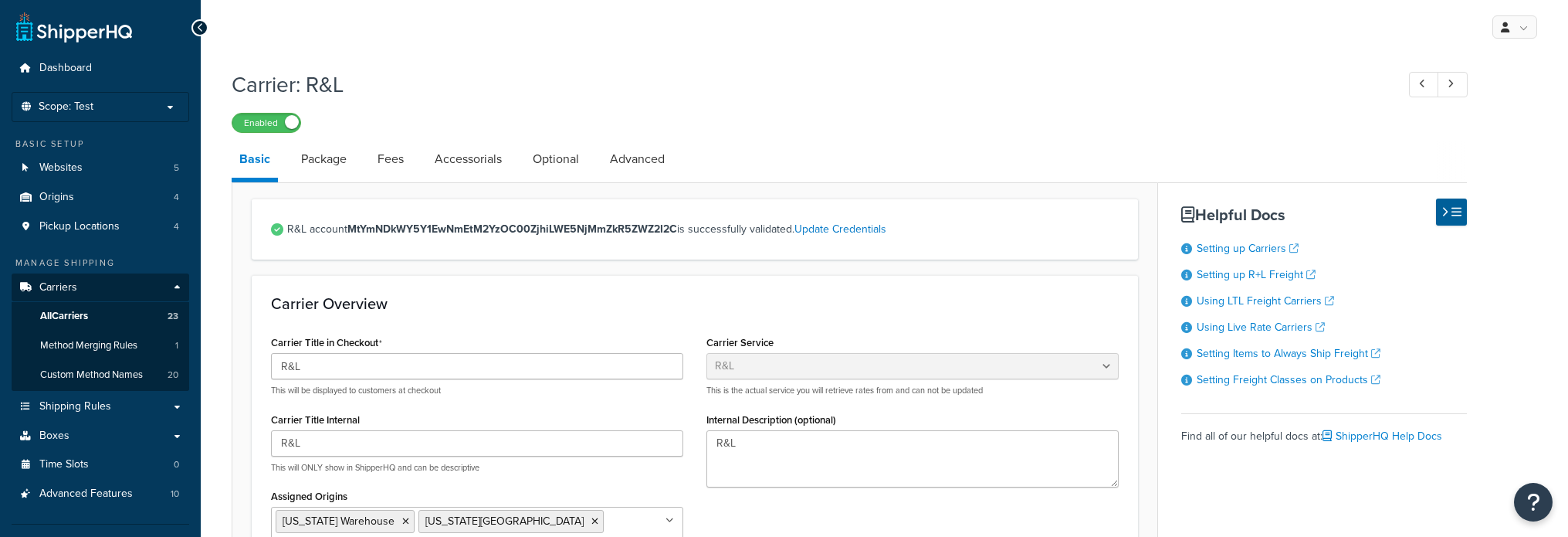
select select "rlFreight"
click at [625, 161] on link "Advanced" at bounding box center [637, 159] width 70 height 37
select select "false"
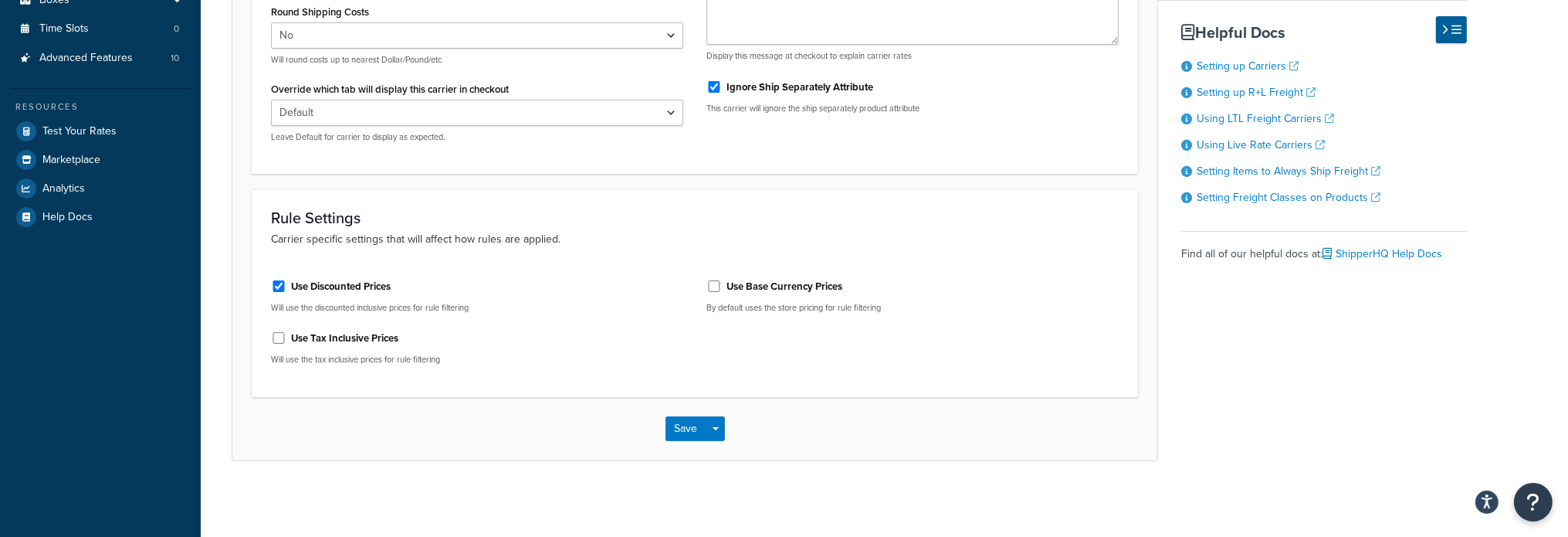
scroll to position [437, 0]
click at [673, 424] on button "Save" at bounding box center [687, 427] width 42 height 25
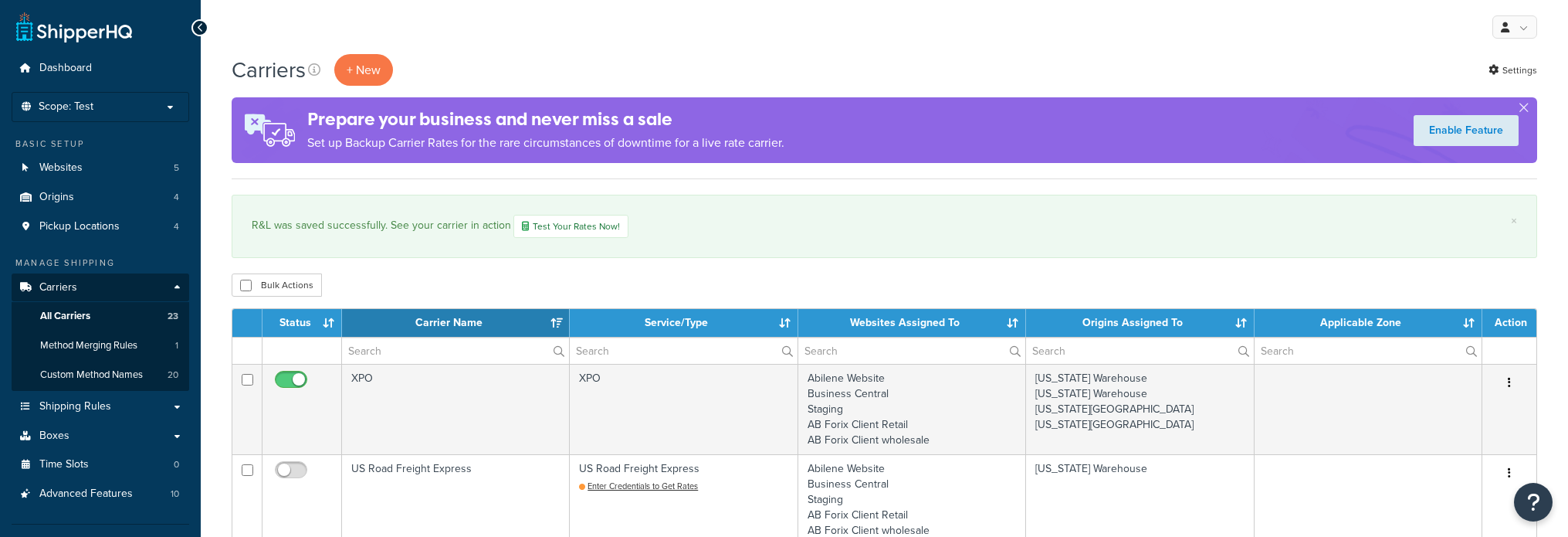
select select "15"
